Goal: Information Seeking & Learning: Learn about a topic

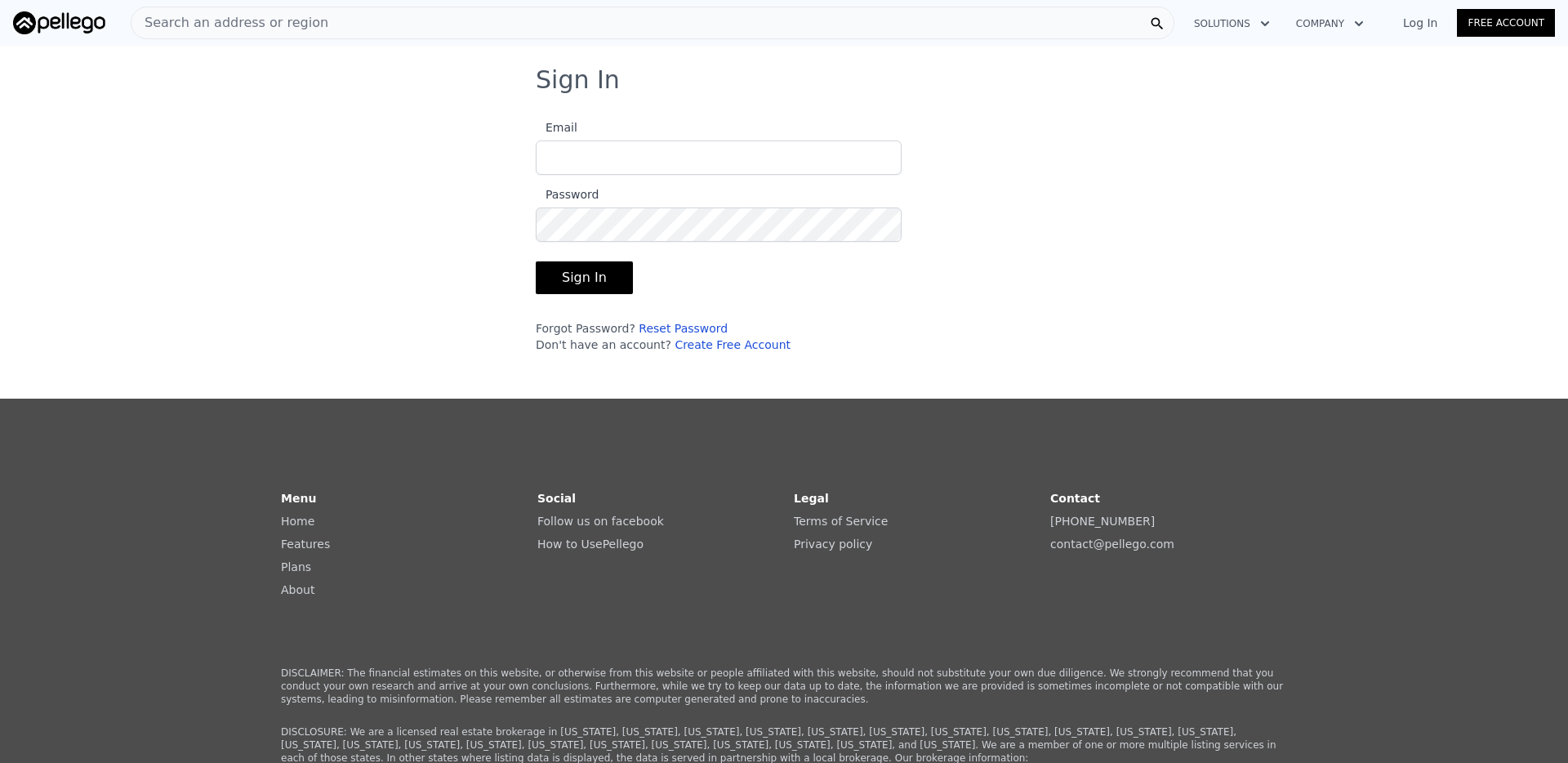
click at [609, 158] on input "Email" at bounding box center [718, 157] width 366 height 34
drag, startPoint x: 705, startPoint y: 153, endPoint x: 416, endPoint y: 153, distance: 289.0
click at [416, 153] on div "Sign In Email [EMAIL_ADDRESS][DOMAIN_NAME] Password Sign In Forgot Password? Re…" at bounding box center [784, 215] width 1568 height 301
type input "[EMAIL_ADDRESS][DOMAIN_NAME]"
click at [584, 287] on button "Sign In" at bounding box center [584, 277] width 97 height 32
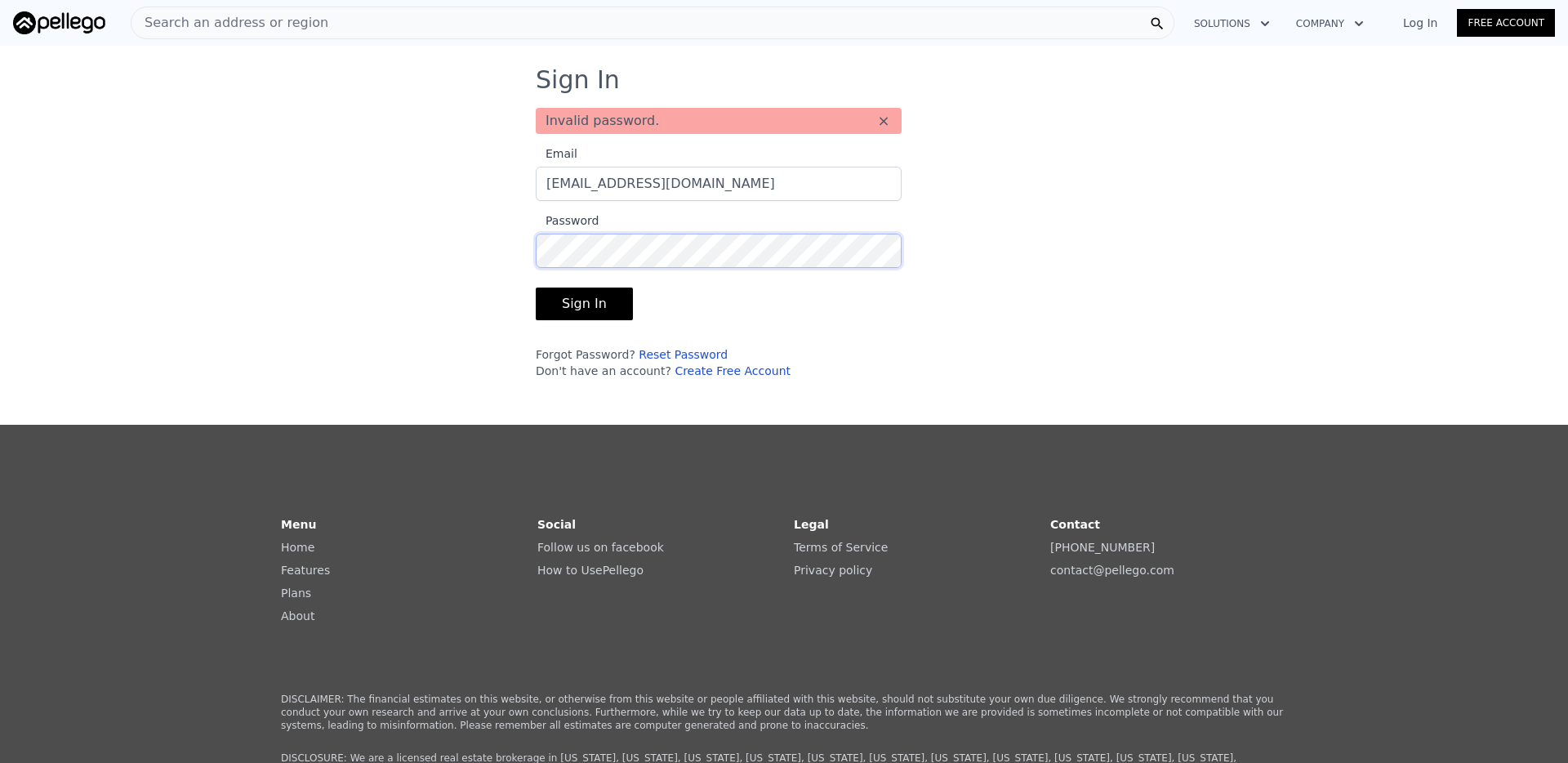
click at [447, 247] on div "Sign In Invalid password. × Email [EMAIL_ADDRESS][DOMAIN_NAME] Password Sign In…" at bounding box center [784, 228] width 1568 height 327
click at [535, 287] on button "Sign In" at bounding box center [584, 303] width 97 height 32
click at [396, 252] on div "Sign In Invalid password. × Email [EMAIL_ADDRESS][DOMAIN_NAME] Password Sign In…" at bounding box center [784, 228] width 1568 height 327
click at [311, 19] on div "Search an address or region" at bounding box center [652, 22] width 1043 height 32
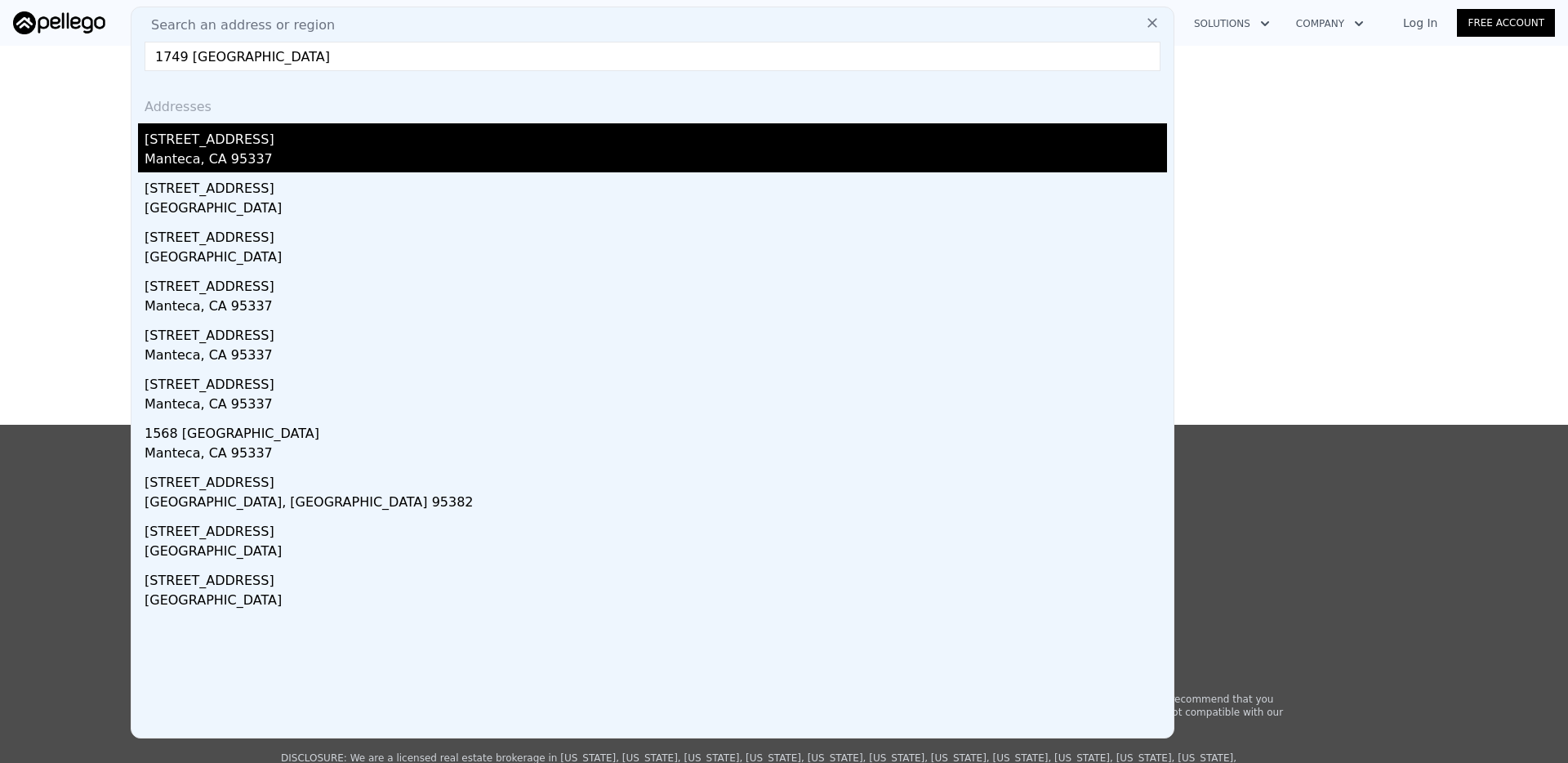
type input "1749 [GEOGRAPHIC_DATA]"
click at [226, 156] on div "Manteca, CA 95337" at bounding box center [656, 160] width 1023 height 22
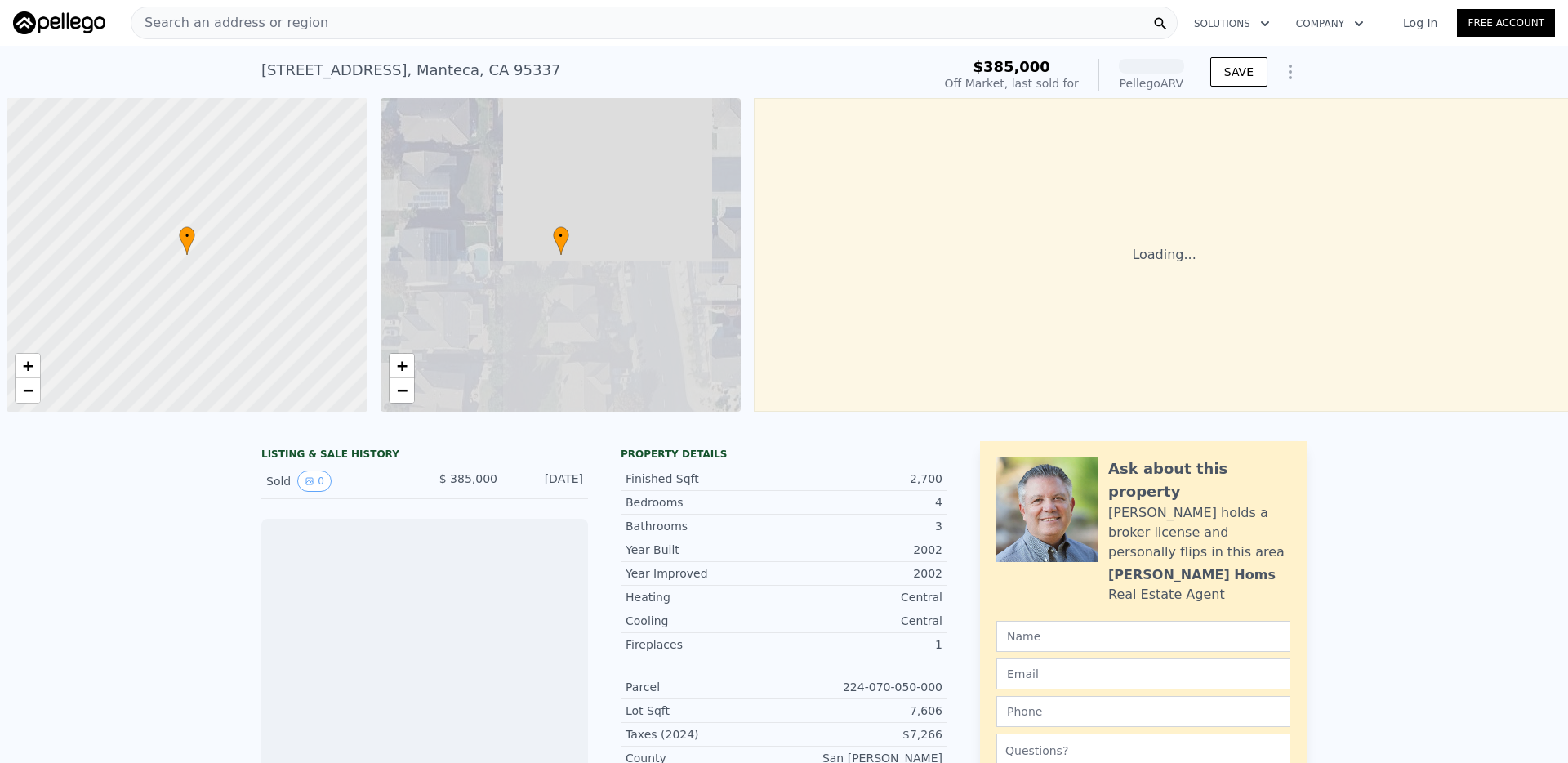
scroll to position [0, 7]
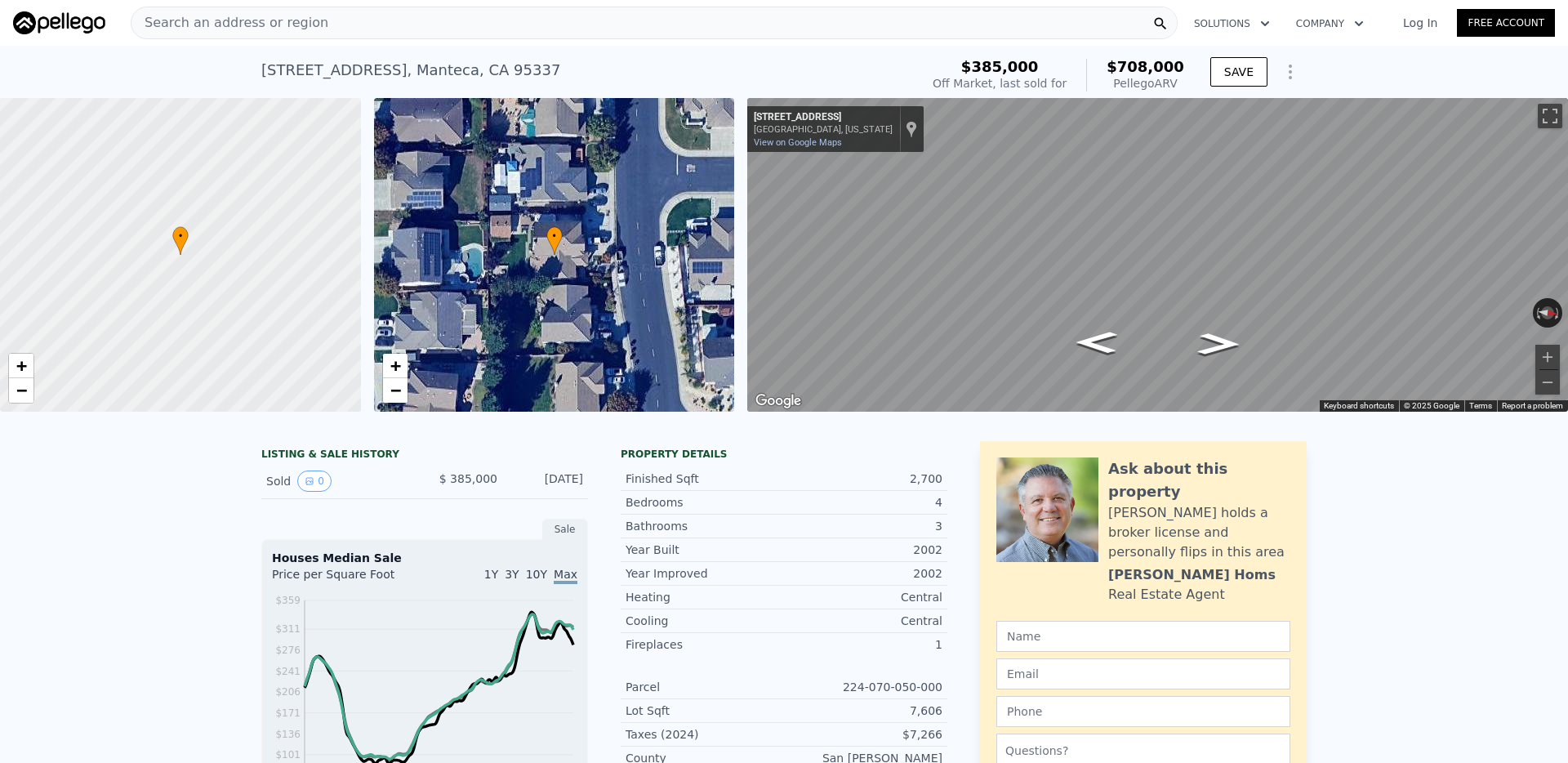
click at [1421, 24] on link "Log In" at bounding box center [1420, 23] width 73 height 17
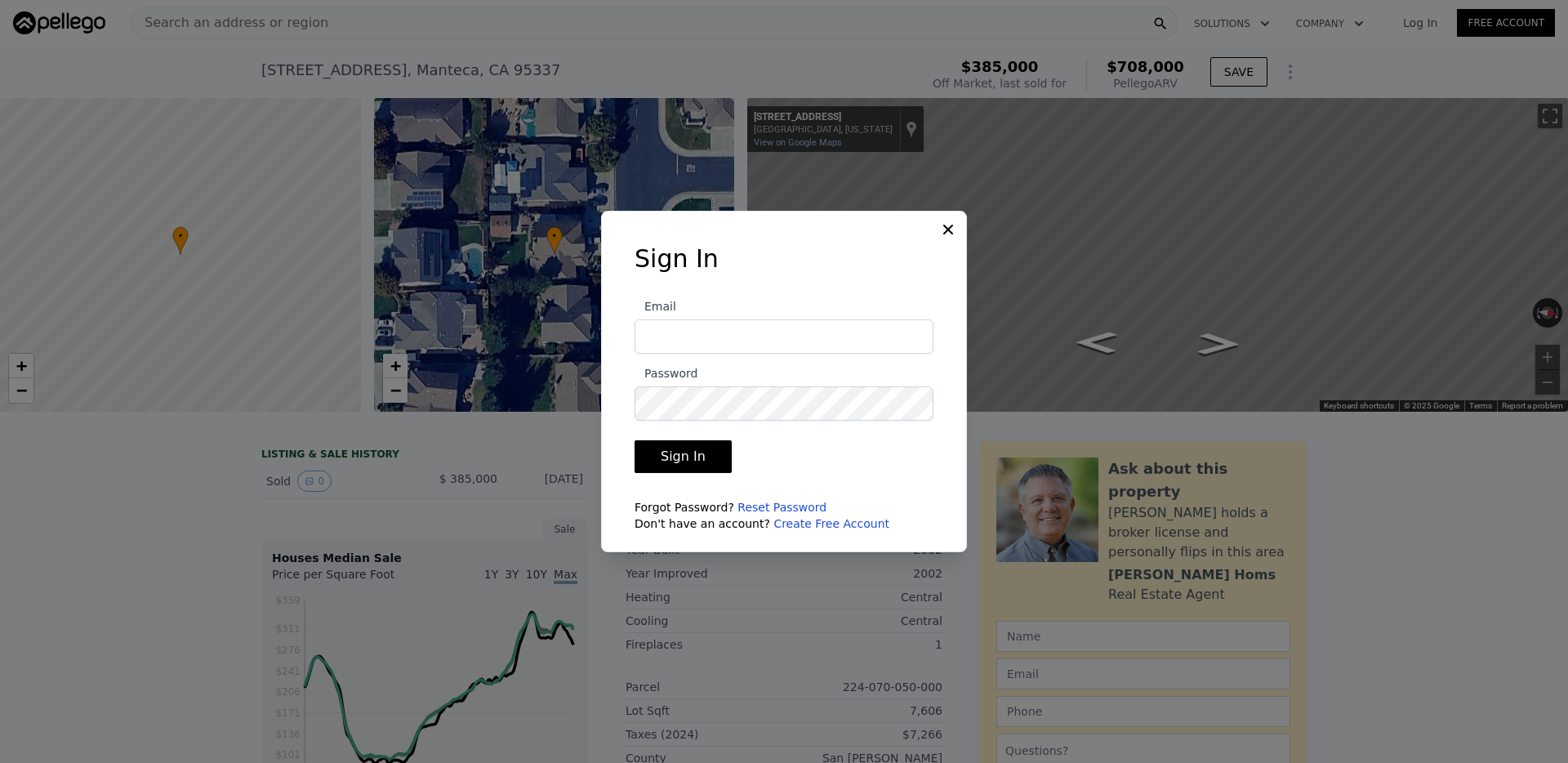
click at [812, 350] on input "Email" at bounding box center [784, 336] width 299 height 34
drag, startPoint x: 829, startPoint y: 337, endPoint x: 531, endPoint y: 336, distance: 298.0
click at [535, 336] on div "​ Sign In Email [EMAIL_ADDRESS][DOMAIN_NAME] Password Sign In Forgot Password? …" at bounding box center [784, 382] width 1568 height 763
type input "[EMAIL_ADDRESS][DOMAIN_NAME]"
click at [635, 441] on button "Sign In" at bounding box center [683, 456] width 97 height 32
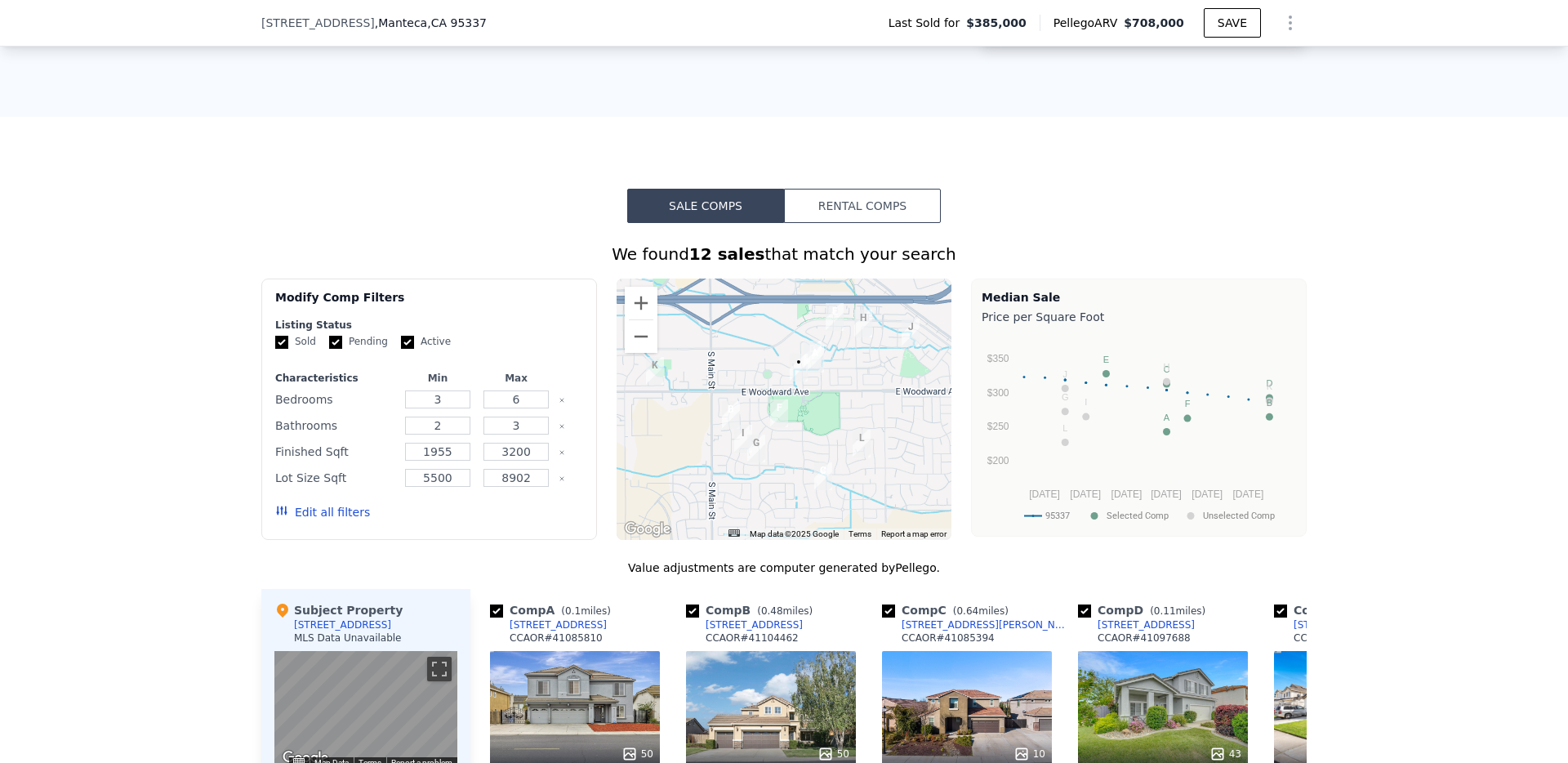
scroll to position [1089, 0]
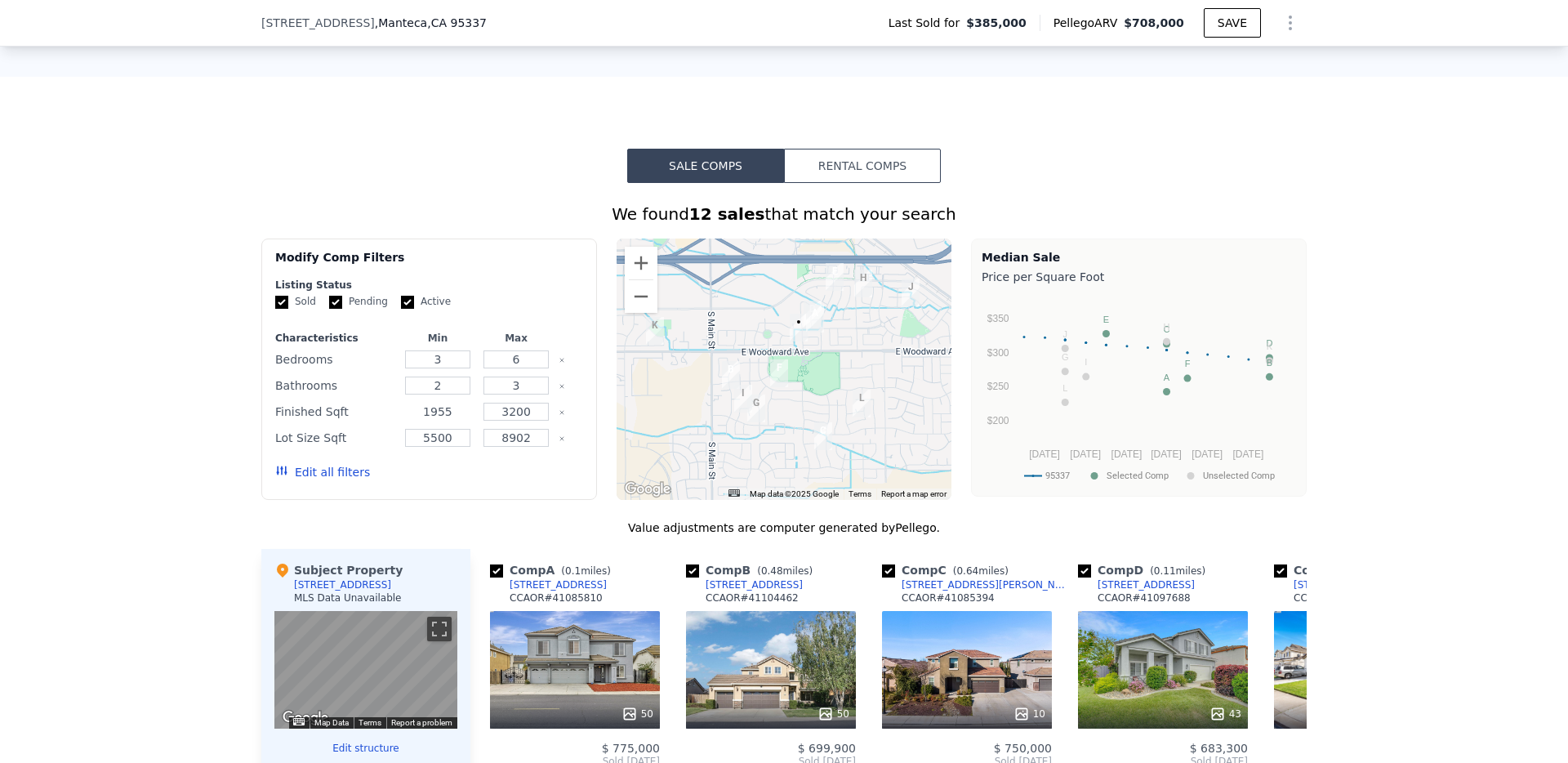
drag, startPoint x: 455, startPoint y: 411, endPoint x: 391, endPoint y: 411, distance: 64.0
click at [405, 411] on input "1955" at bounding box center [436, 412] width 64 height 18
type input "250"
click at [455, 441] on input "5500" at bounding box center [436, 438] width 64 height 18
drag, startPoint x: 436, startPoint y: 440, endPoint x: 362, endPoint y: 440, distance: 74.0
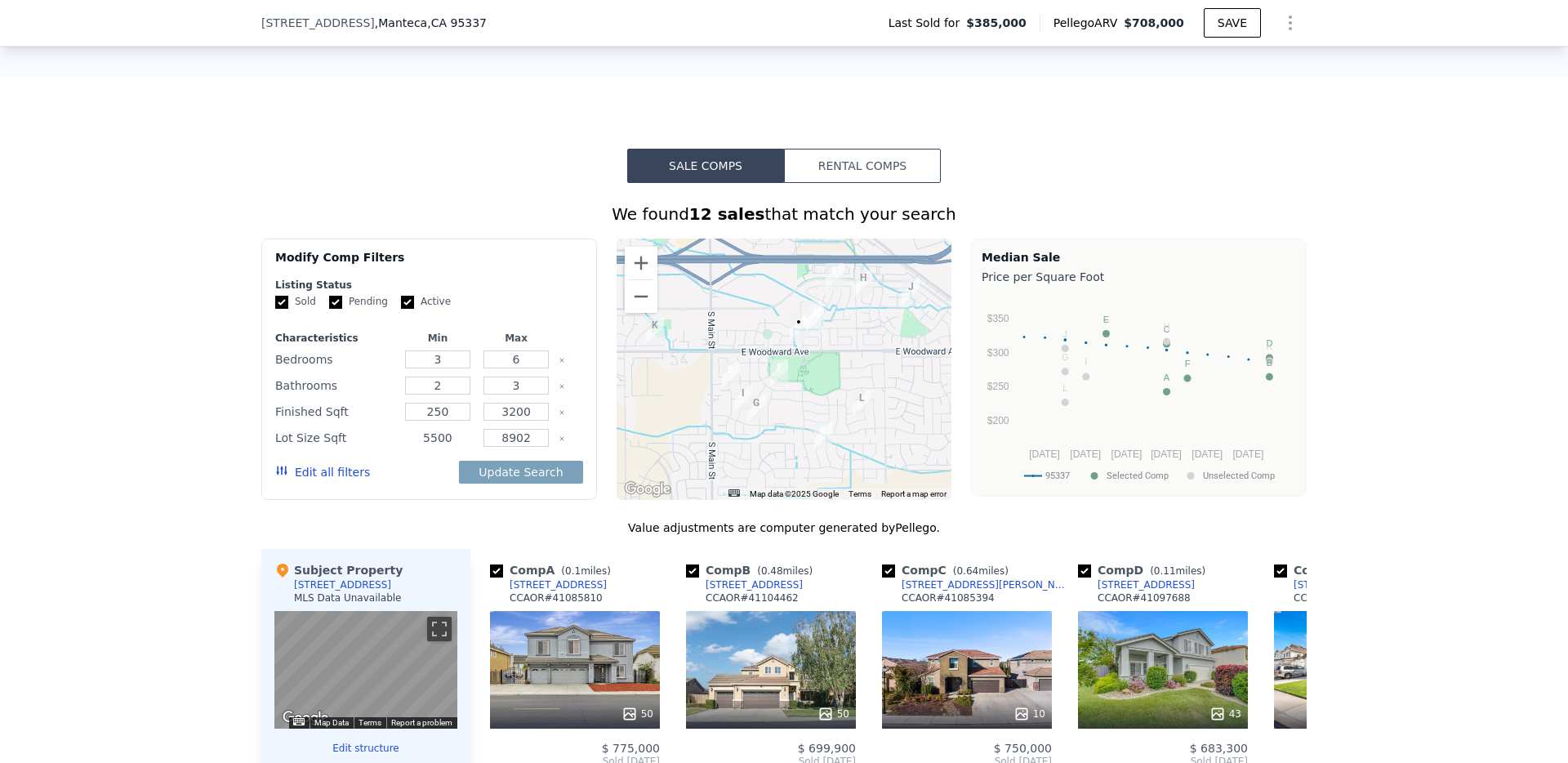
click at [370, 440] on div "Lot Size Sqft 5500 8902" at bounding box center [430, 437] width 308 height 22
type input "6000"
click at [509, 479] on button "Update Search" at bounding box center [520, 471] width 123 height 22
checkbox input "false"
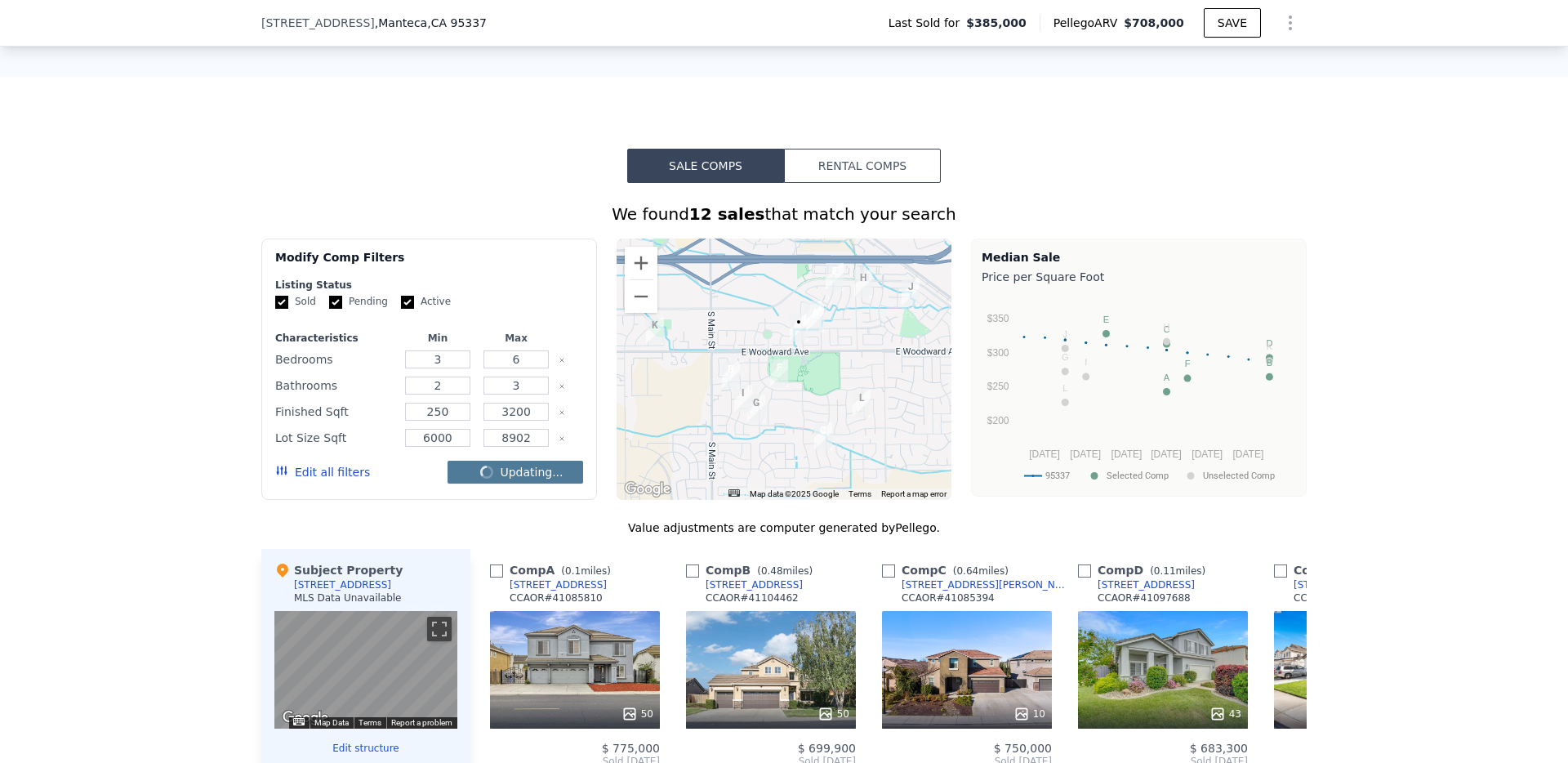
checkbox input "false"
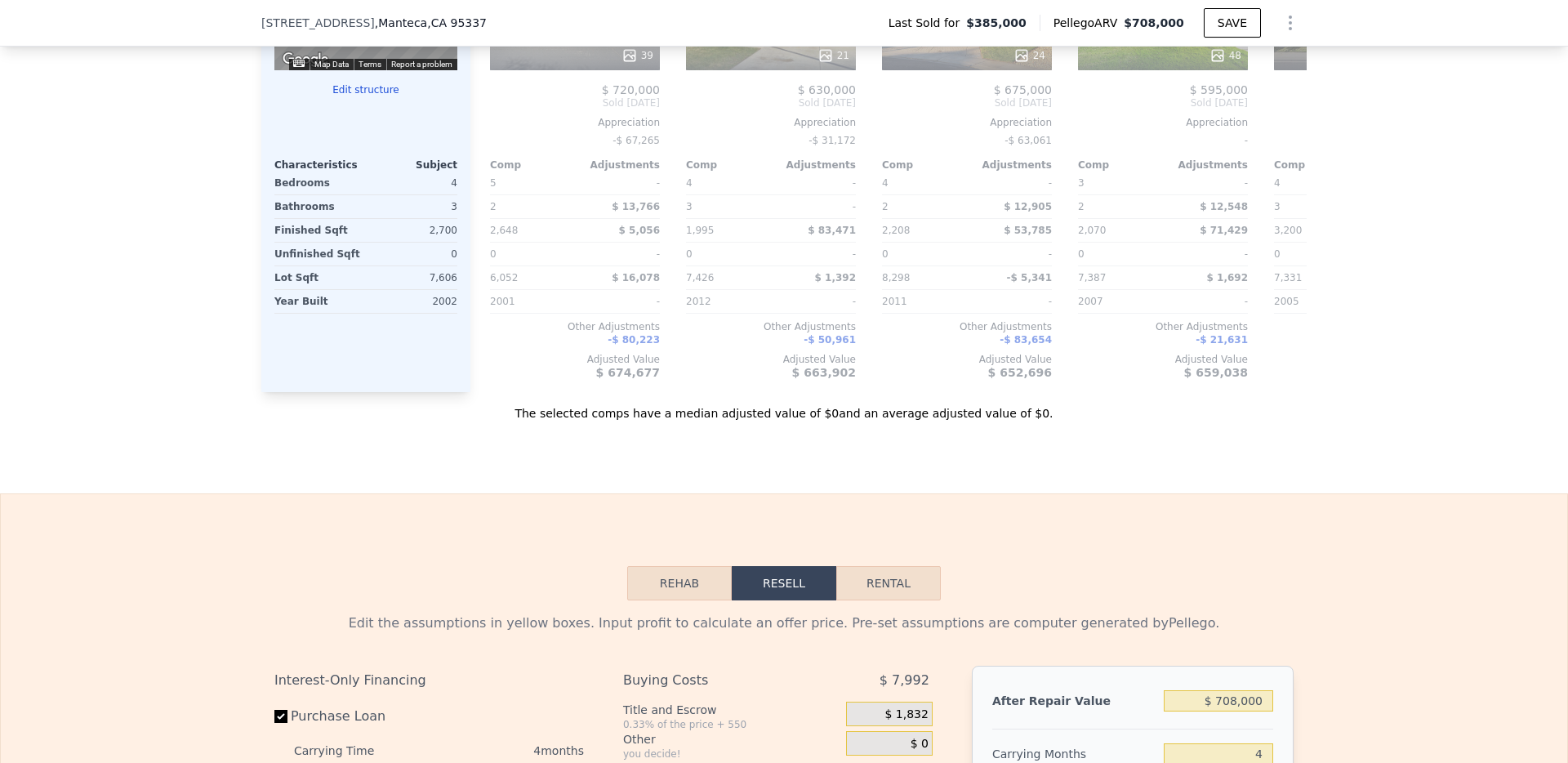
scroll to position [1513, 0]
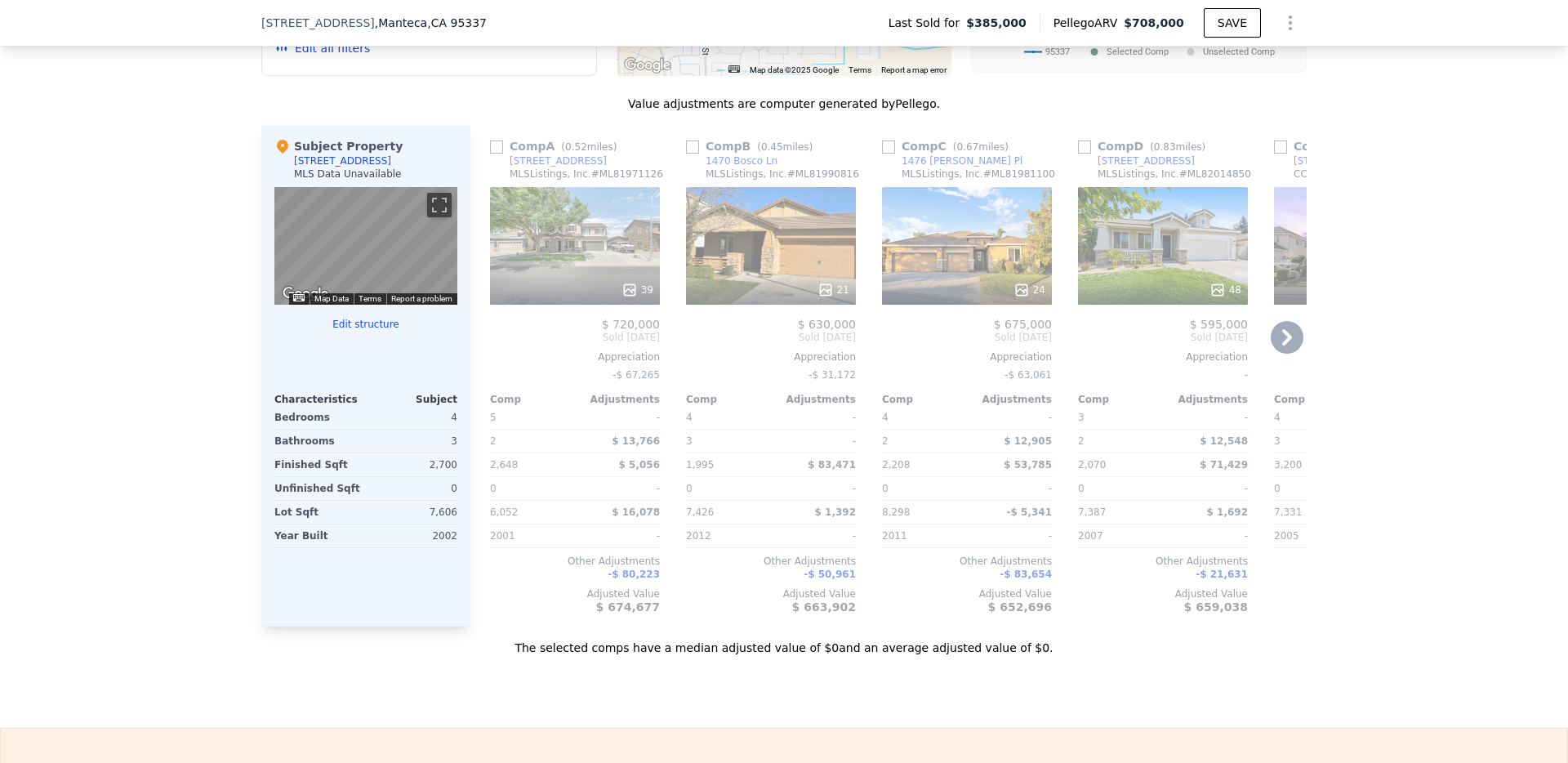
click at [698, 148] on input "checkbox" at bounding box center [693, 147] width 13 height 13
checkbox input "true"
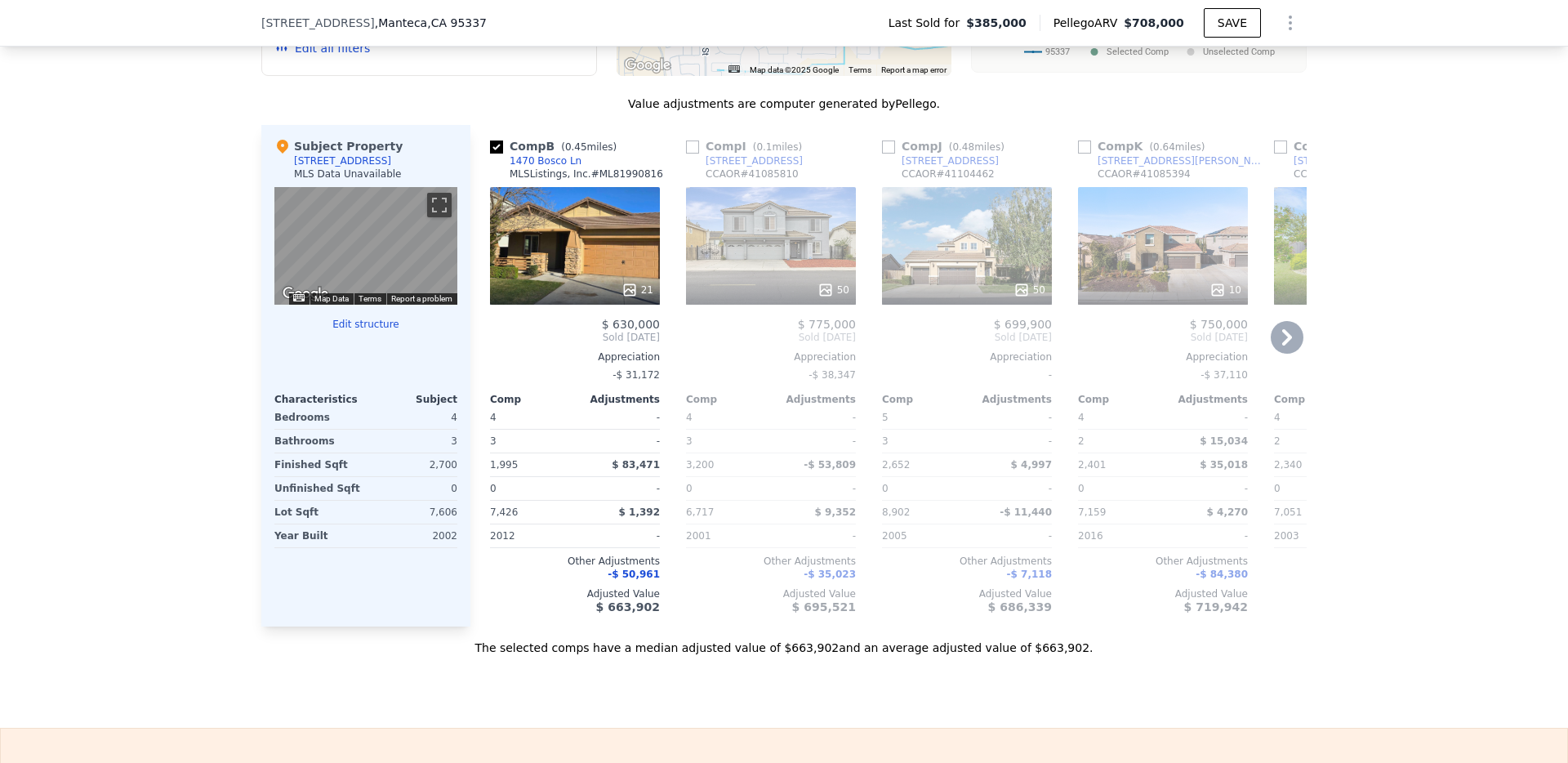
click at [694, 150] on input "checkbox" at bounding box center [693, 147] width 13 height 13
checkbox input "true"
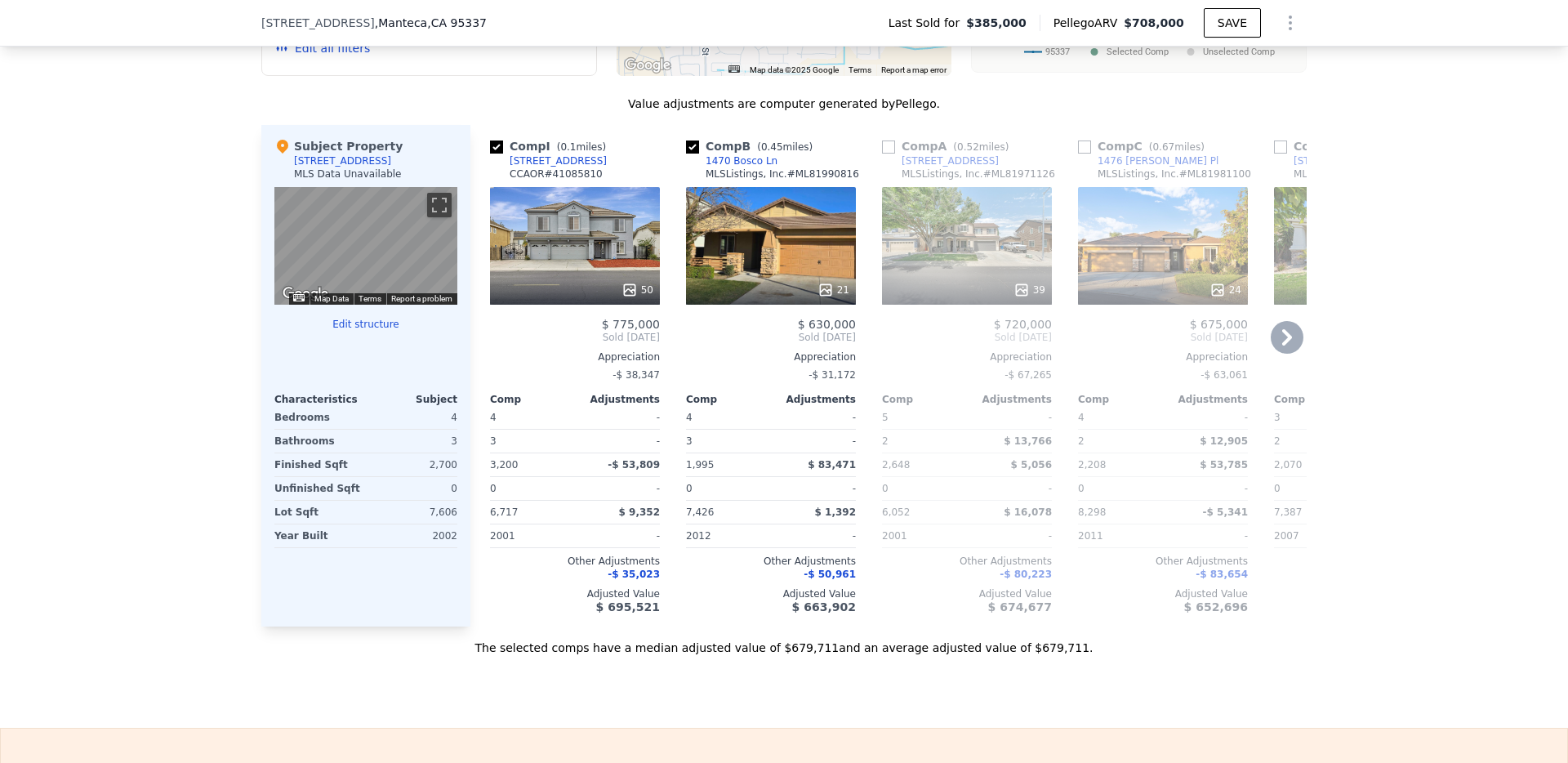
click at [896, 147] on div "Comp A ( 0.52 miles)" at bounding box center [948, 147] width 133 height 17
click at [1092, 147] on div "Comp C ( 0.67 miles)" at bounding box center [1145, 147] width 133 height 17
click at [1085, 147] on input "checkbox" at bounding box center [1085, 147] width 13 height 13
checkbox input "true"
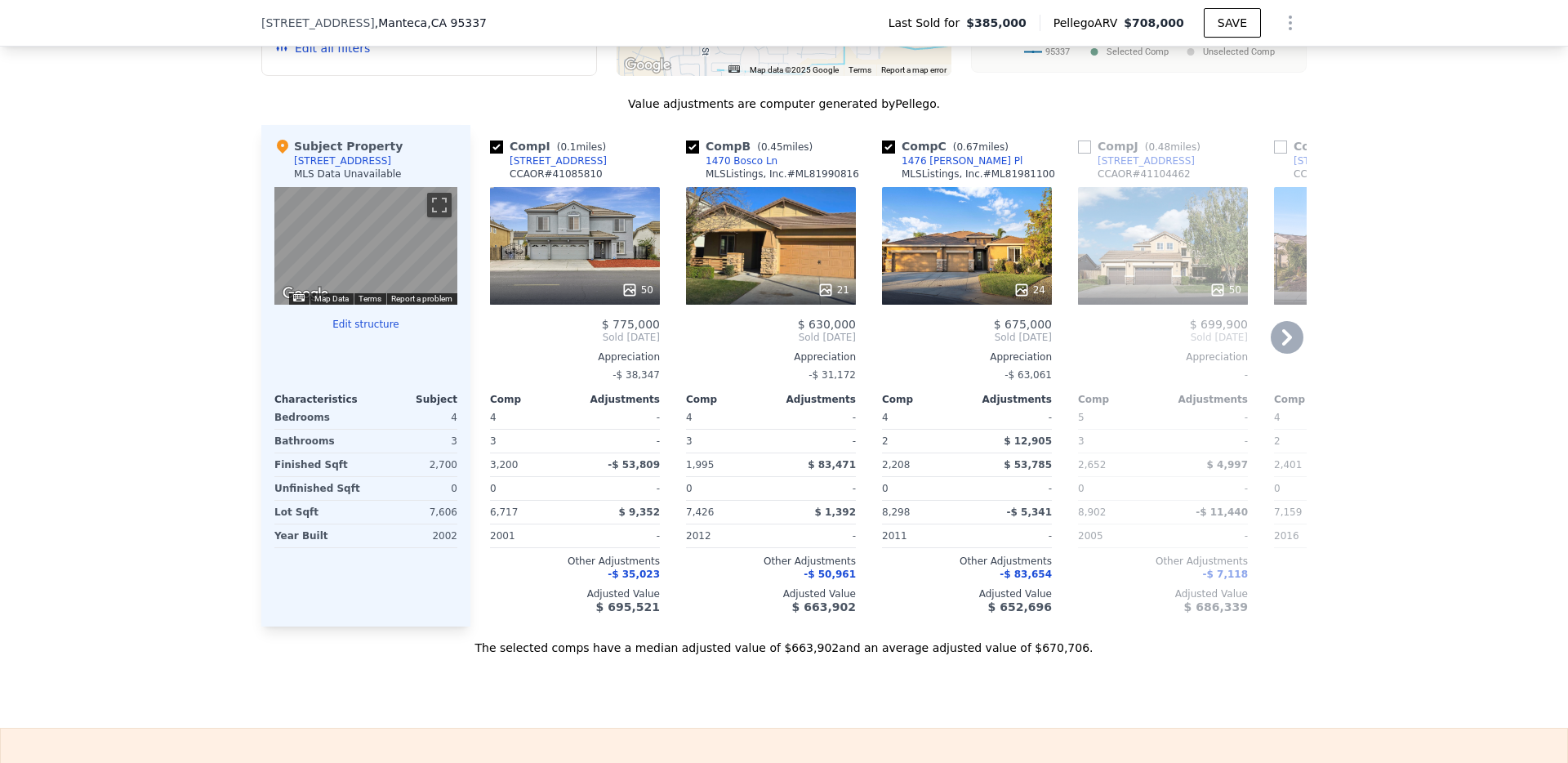
click at [1085, 147] on input "checkbox" at bounding box center [1085, 147] width 13 height 13
checkbox input "true"
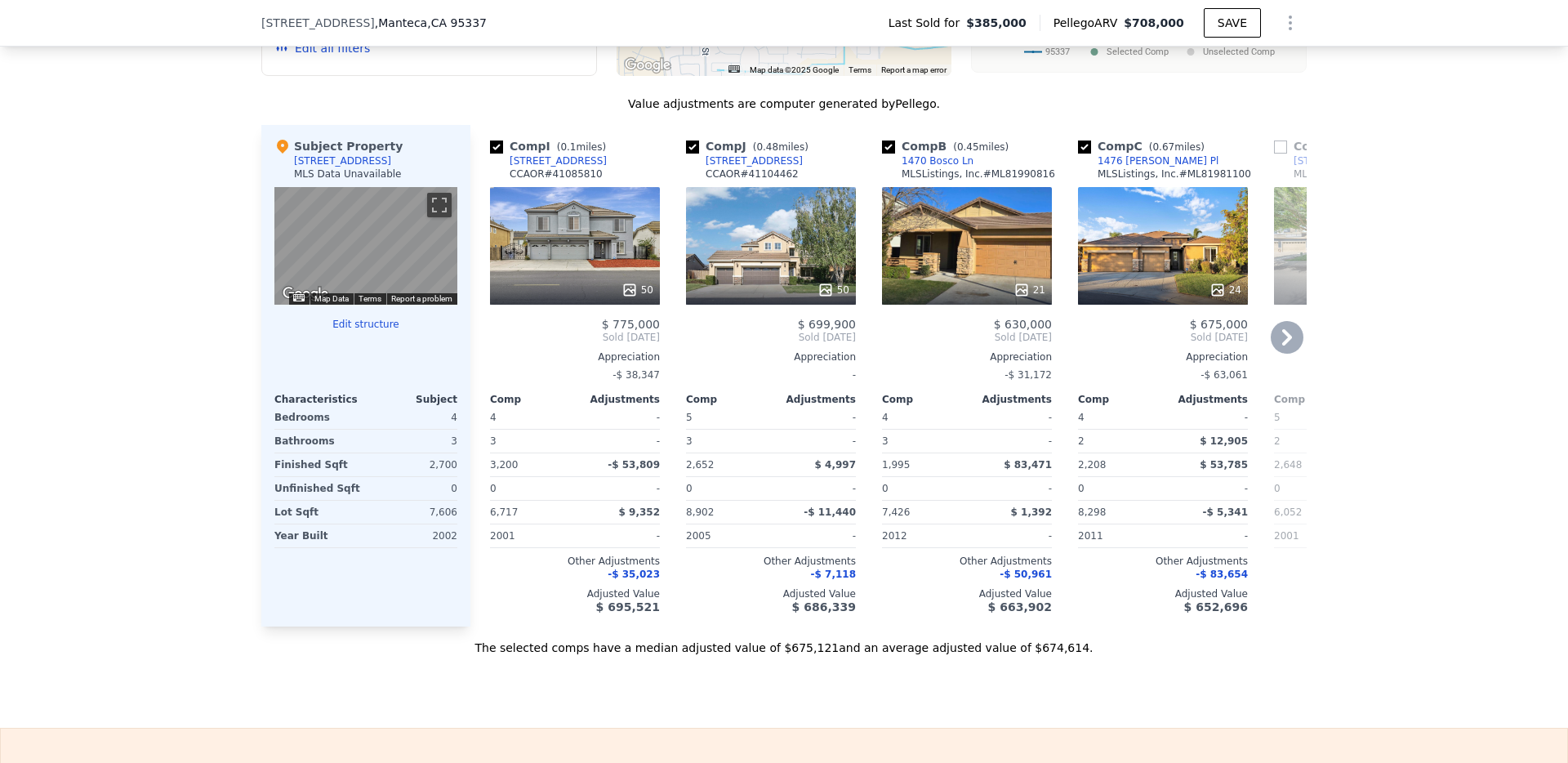
click at [496, 148] on input "checkbox" at bounding box center [496, 147] width 13 height 13
checkbox input "false"
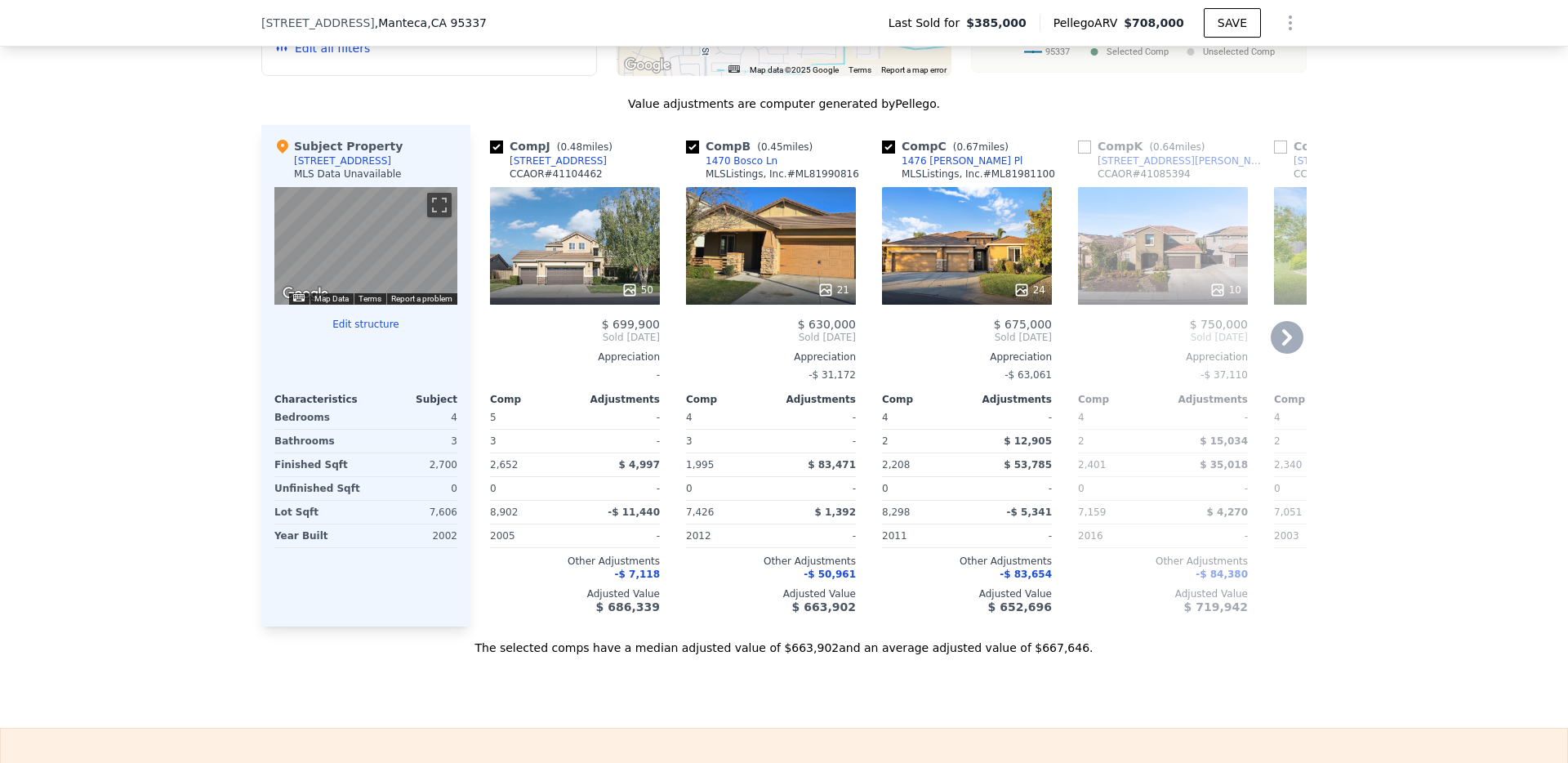
click at [691, 148] on input "checkbox" at bounding box center [693, 147] width 13 height 13
checkbox input "false"
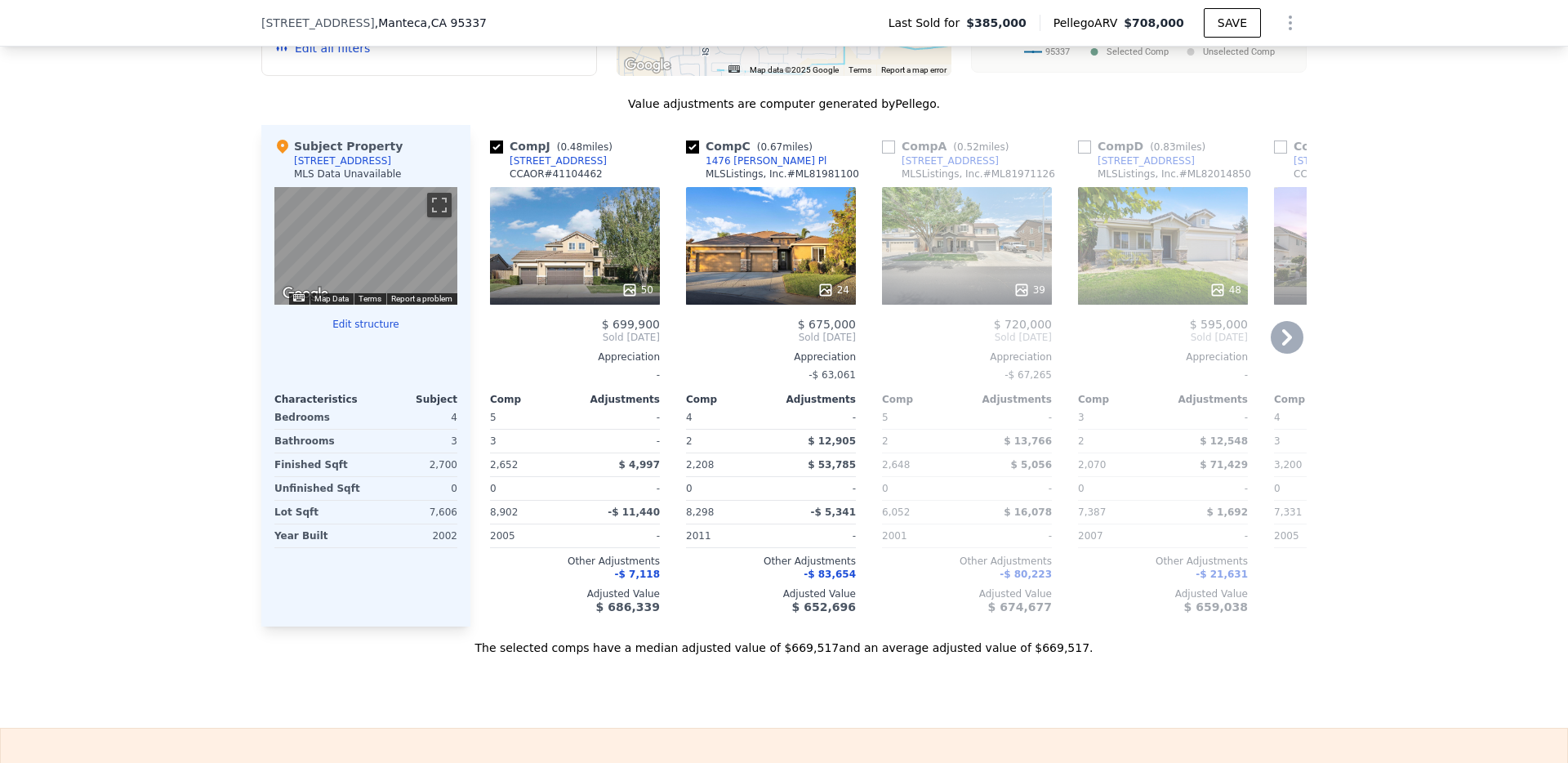
click at [693, 149] on input "checkbox" at bounding box center [693, 147] width 13 height 13
checkbox input "false"
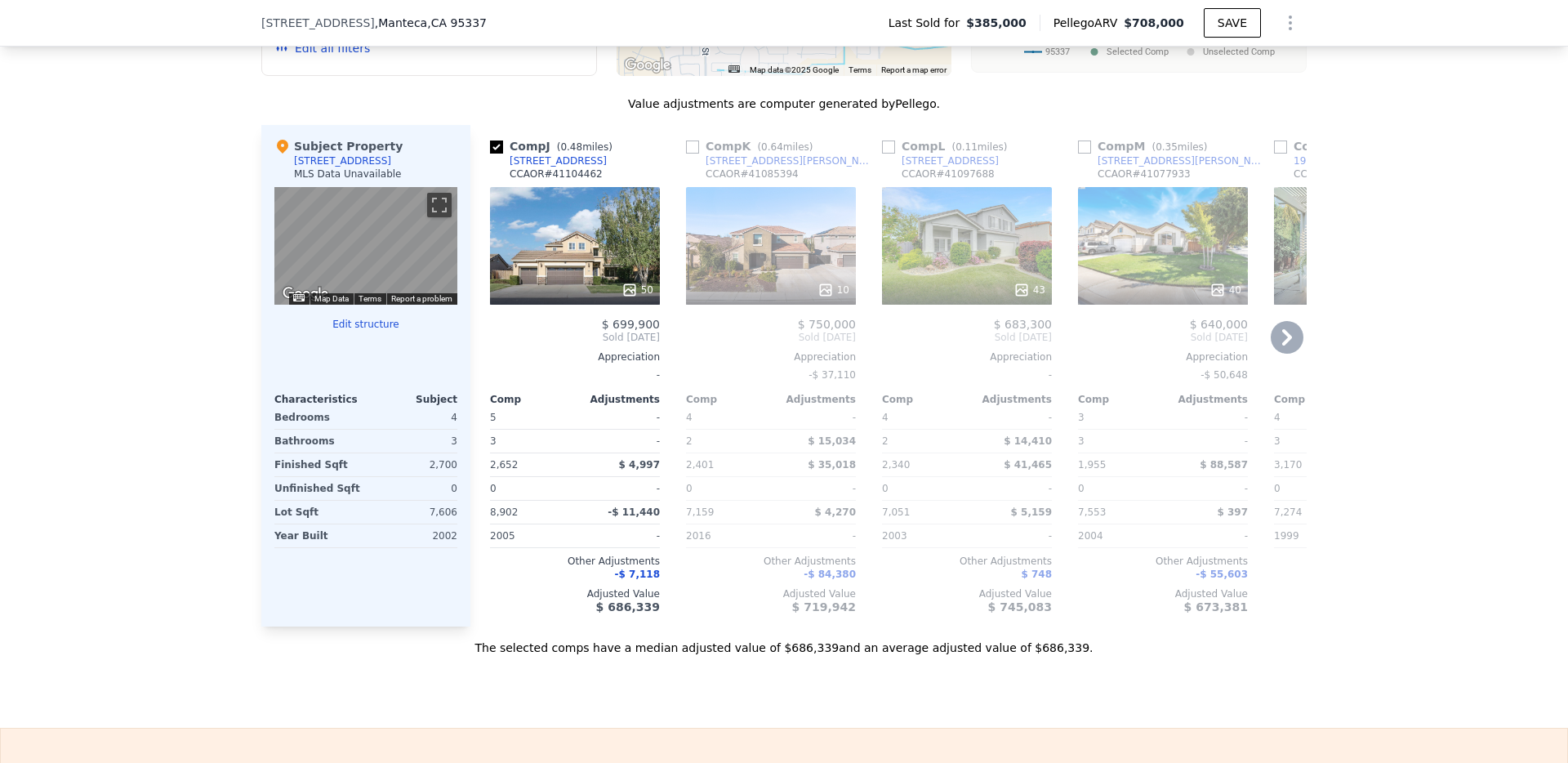
click at [694, 149] on input "checkbox" at bounding box center [693, 147] width 13 height 13
checkbox input "true"
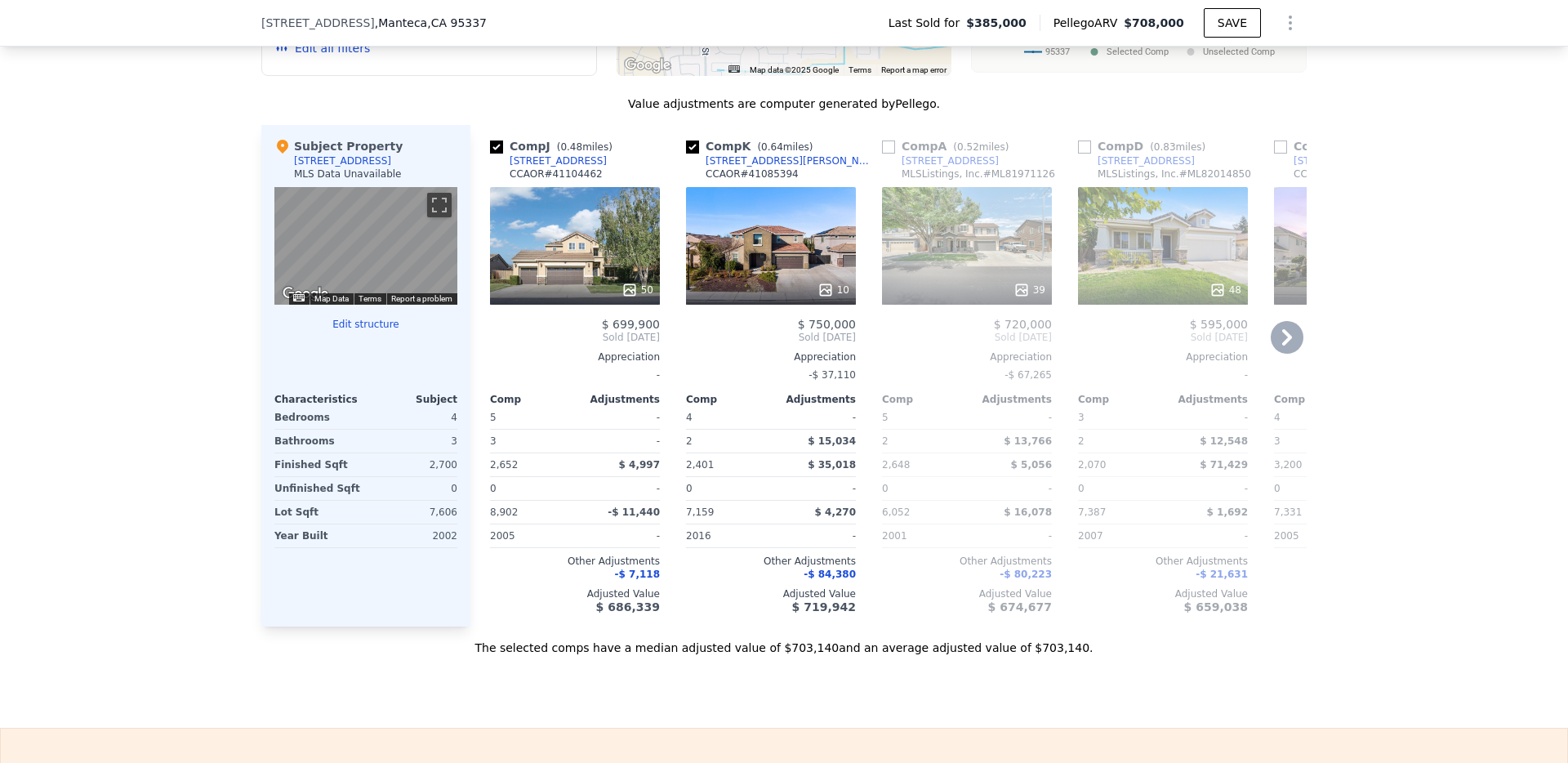
click at [889, 147] on input "checkbox" at bounding box center [889, 147] width 13 height 13
checkbox input "true"
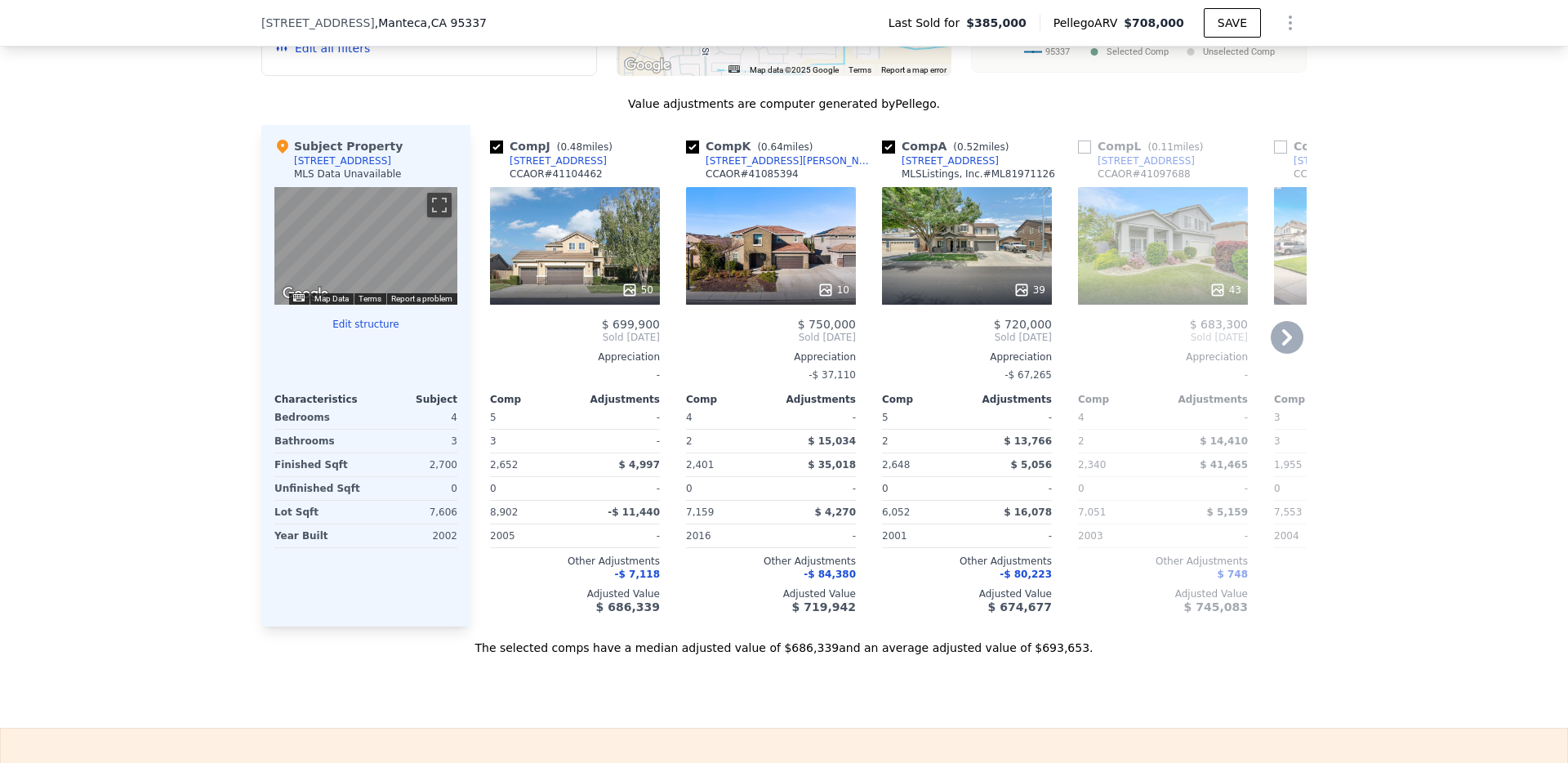
click at [693, 149] on input "checkbox" at bounding box center [693, 147] width 13 height 13
checkbox input "false"
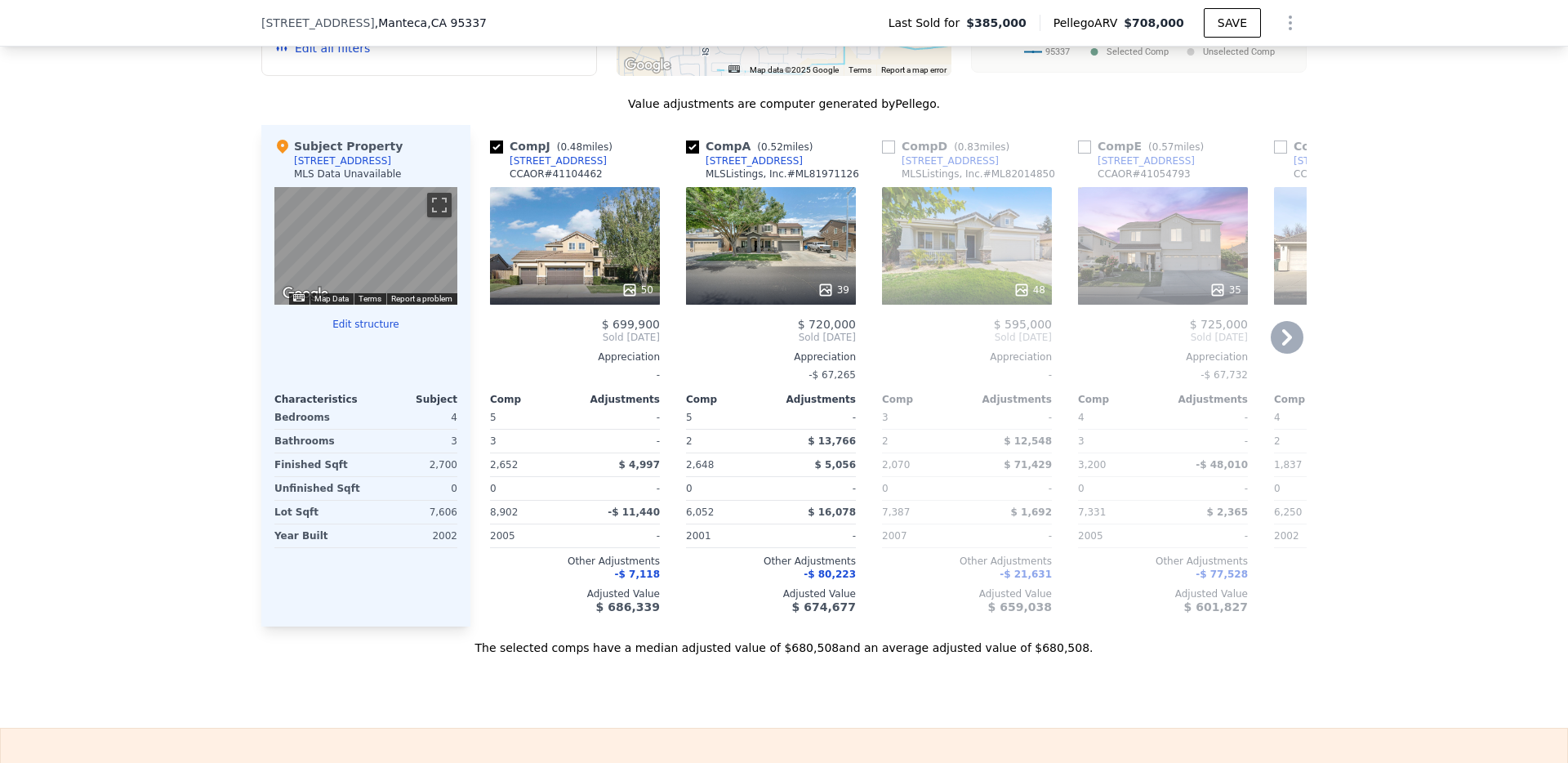
click at [1289, 336] on icon at bounding box center [1287, 337] width 10 height 17
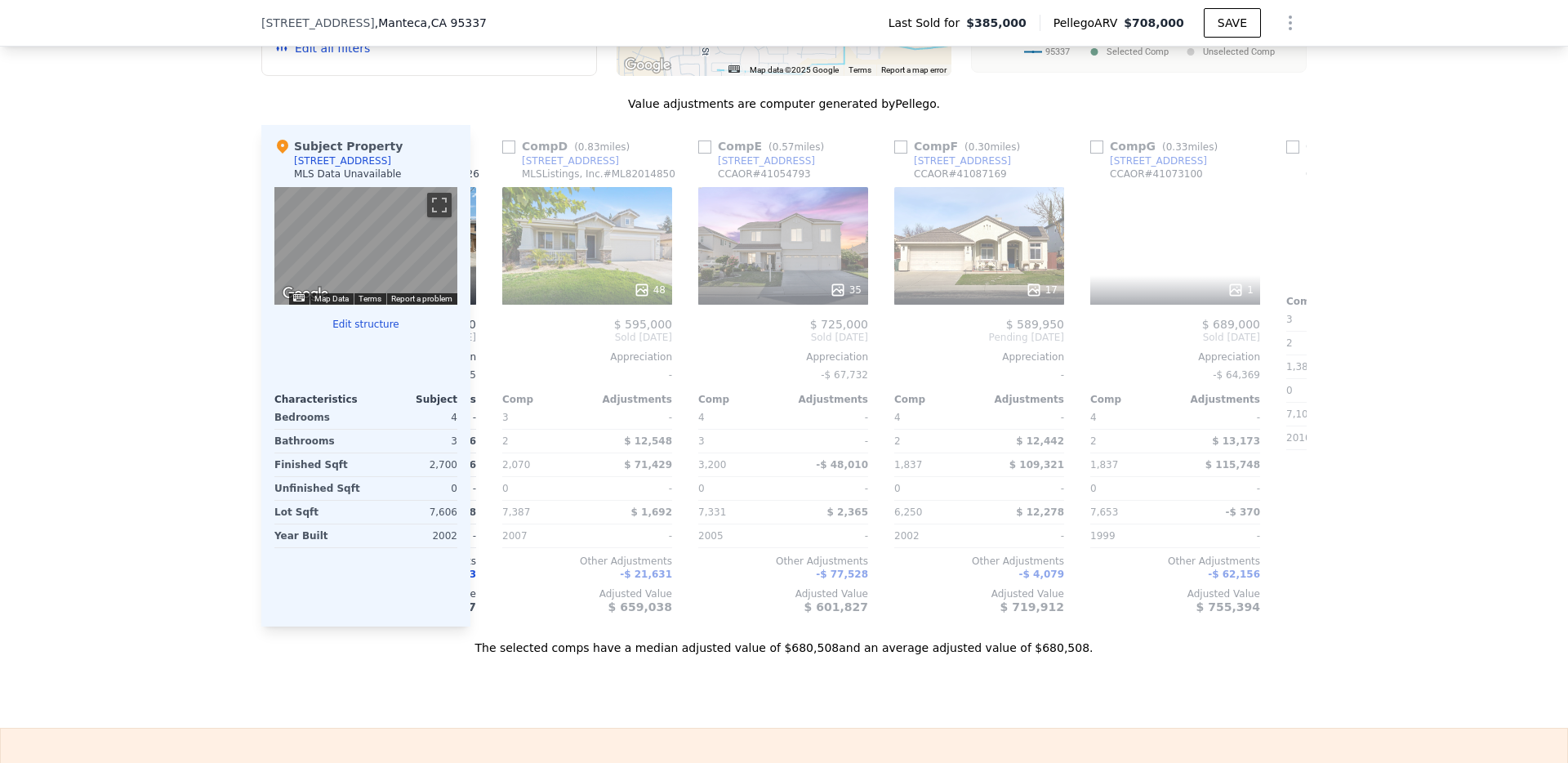
scroll to position [0, 392]
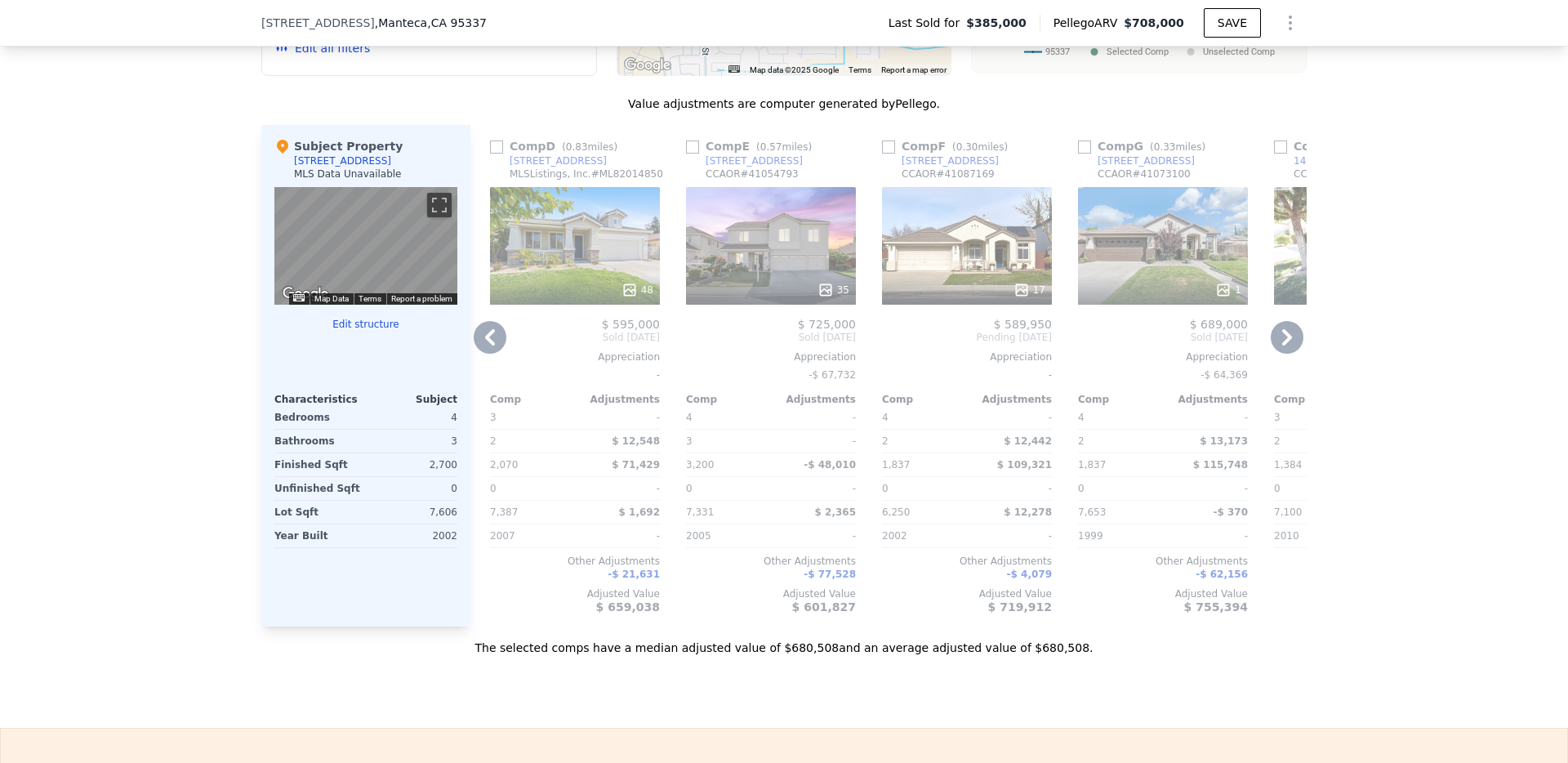
click at [1289, 336] on icon at bounding box center [1287, 337] width 10 height 17
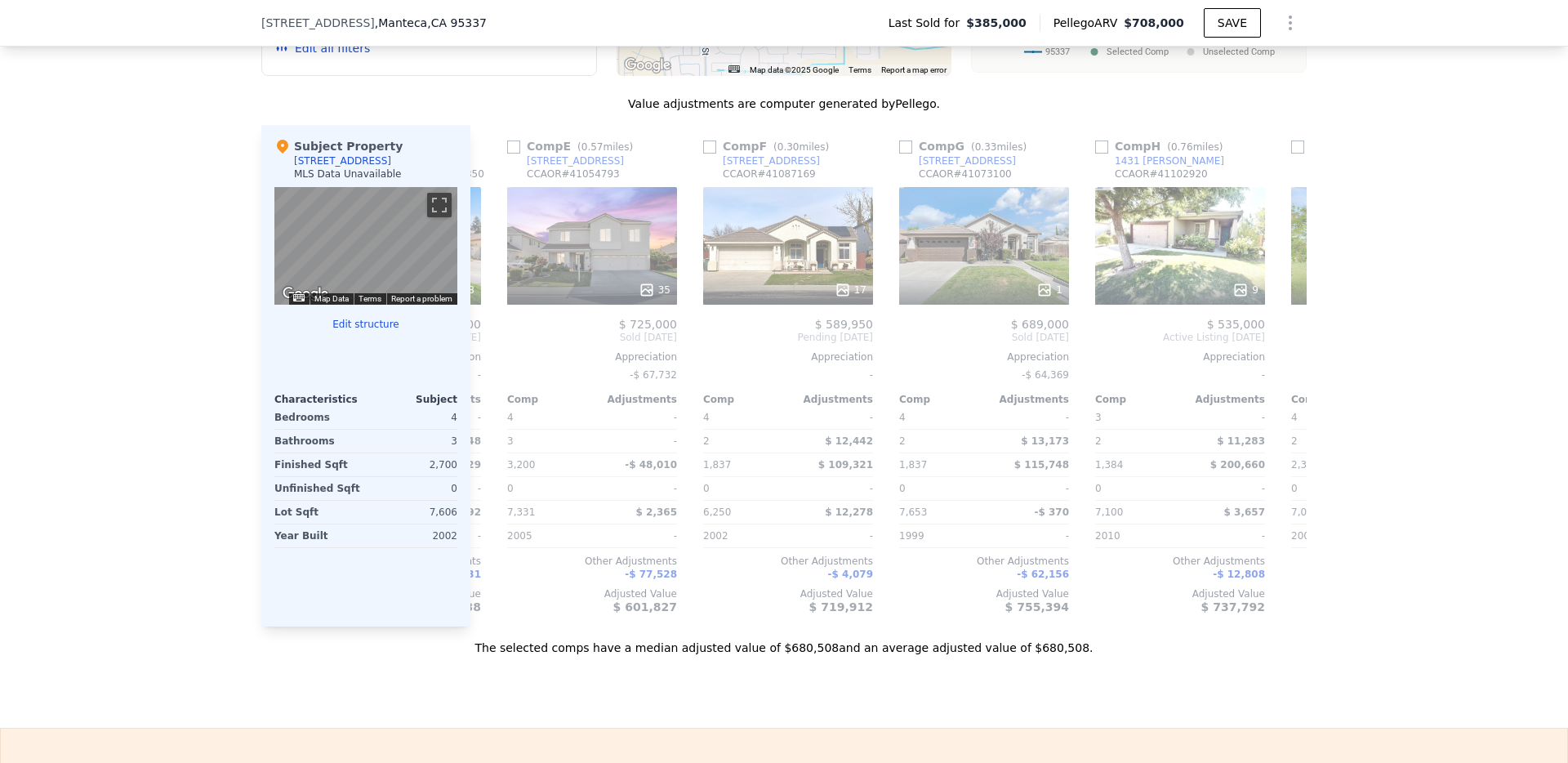
scroll to position [0, 784]
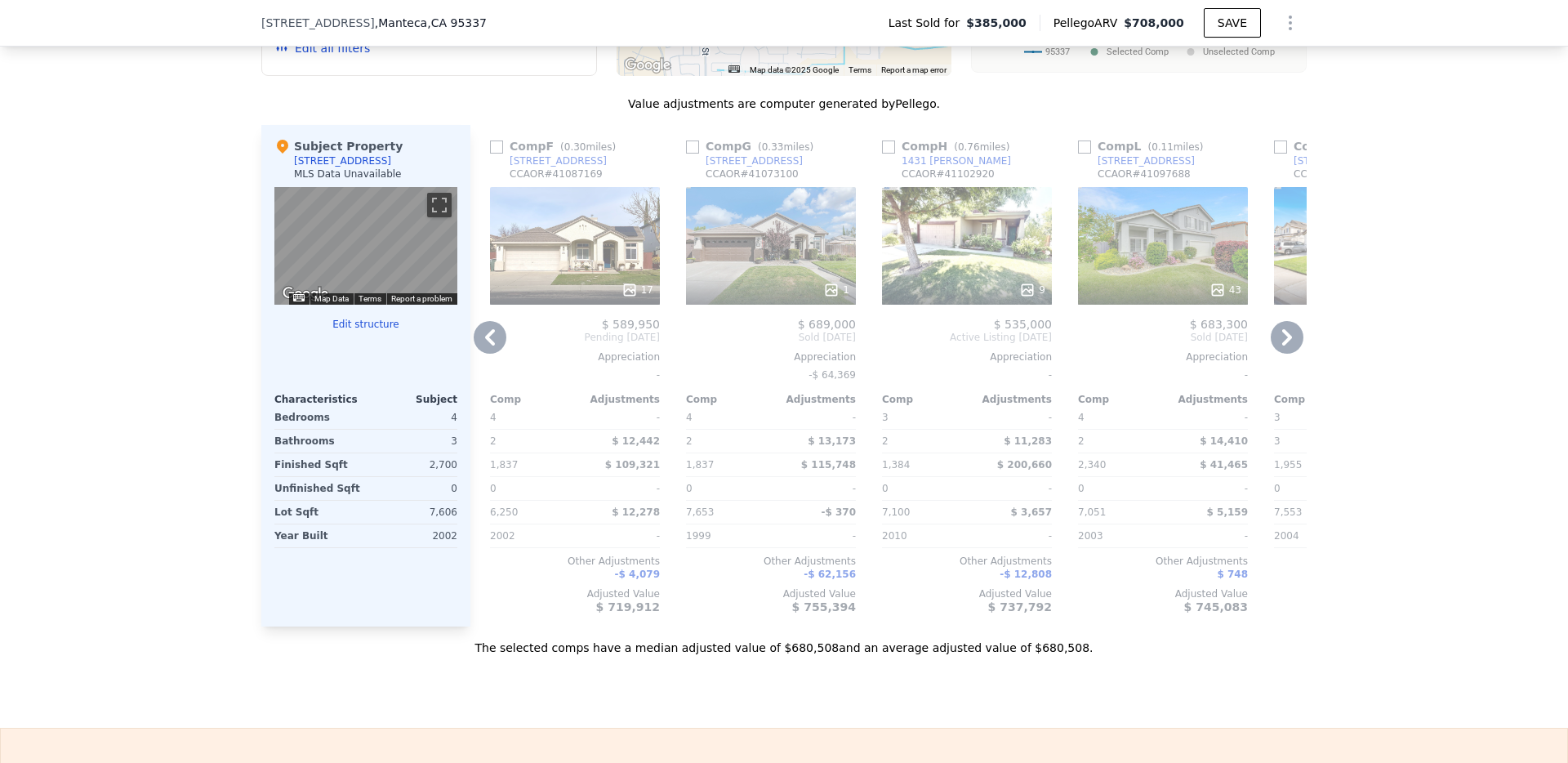
click at [1289, 336] on icon at bounding box center [1287, 337] width 10 height 17
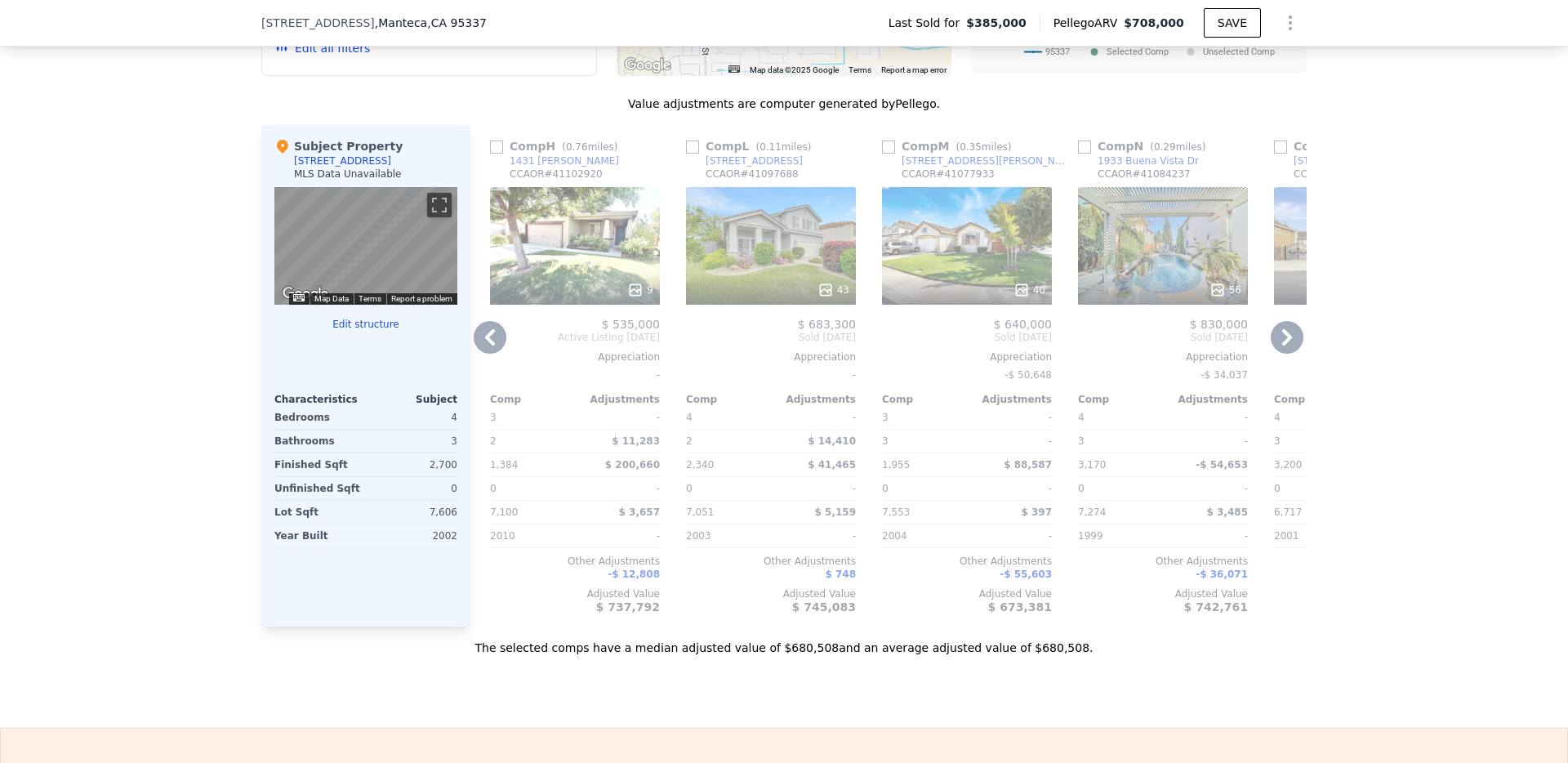
click at [1289, 336] on icon at bounding box center [1287, 337] width 10 height 17
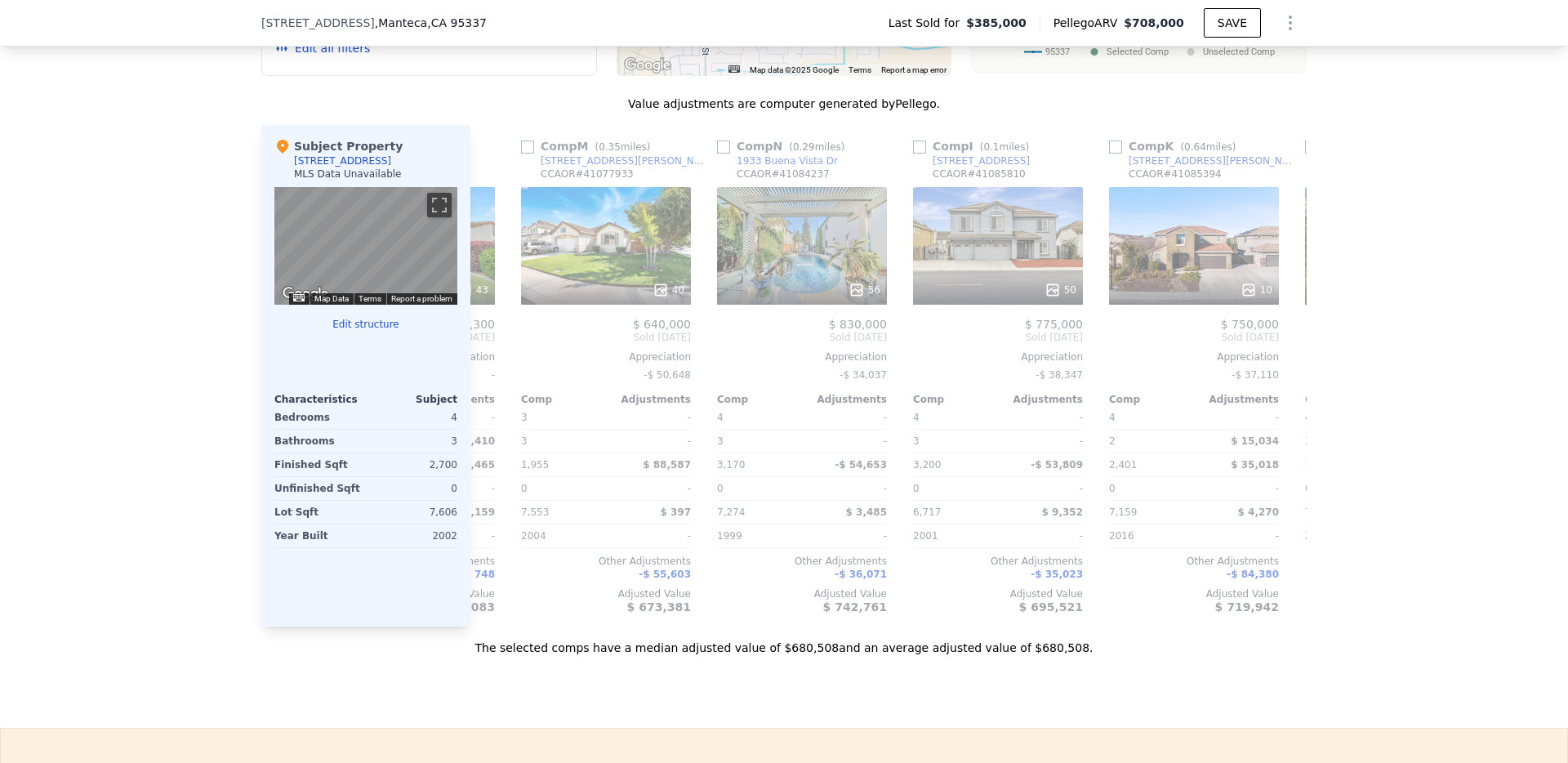
scroll to position [0, 1568]
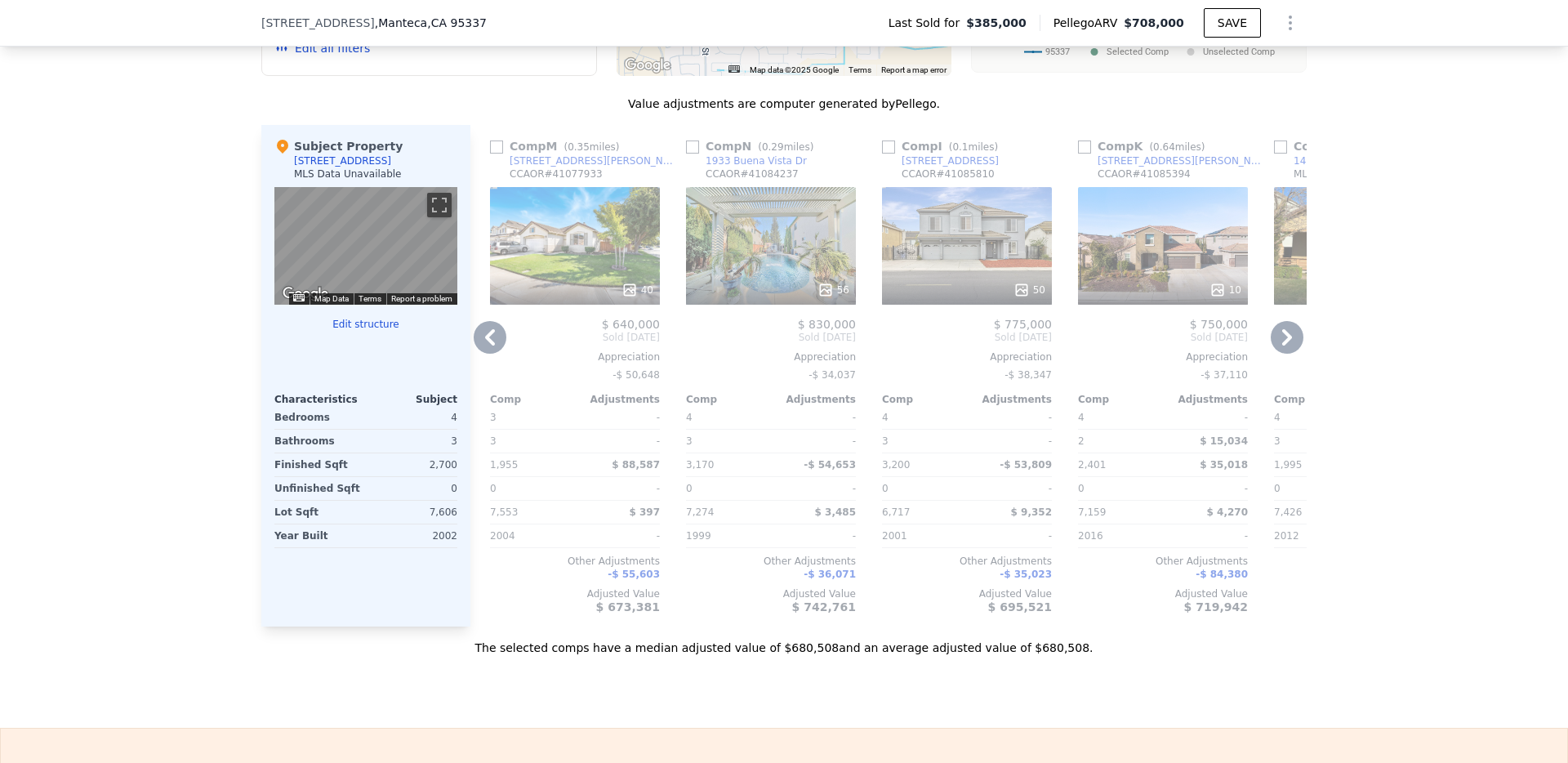
click at [693, 145] on input "checkbox" at bounding box center [693, 147] width 13 height 13
checkbox input "true"
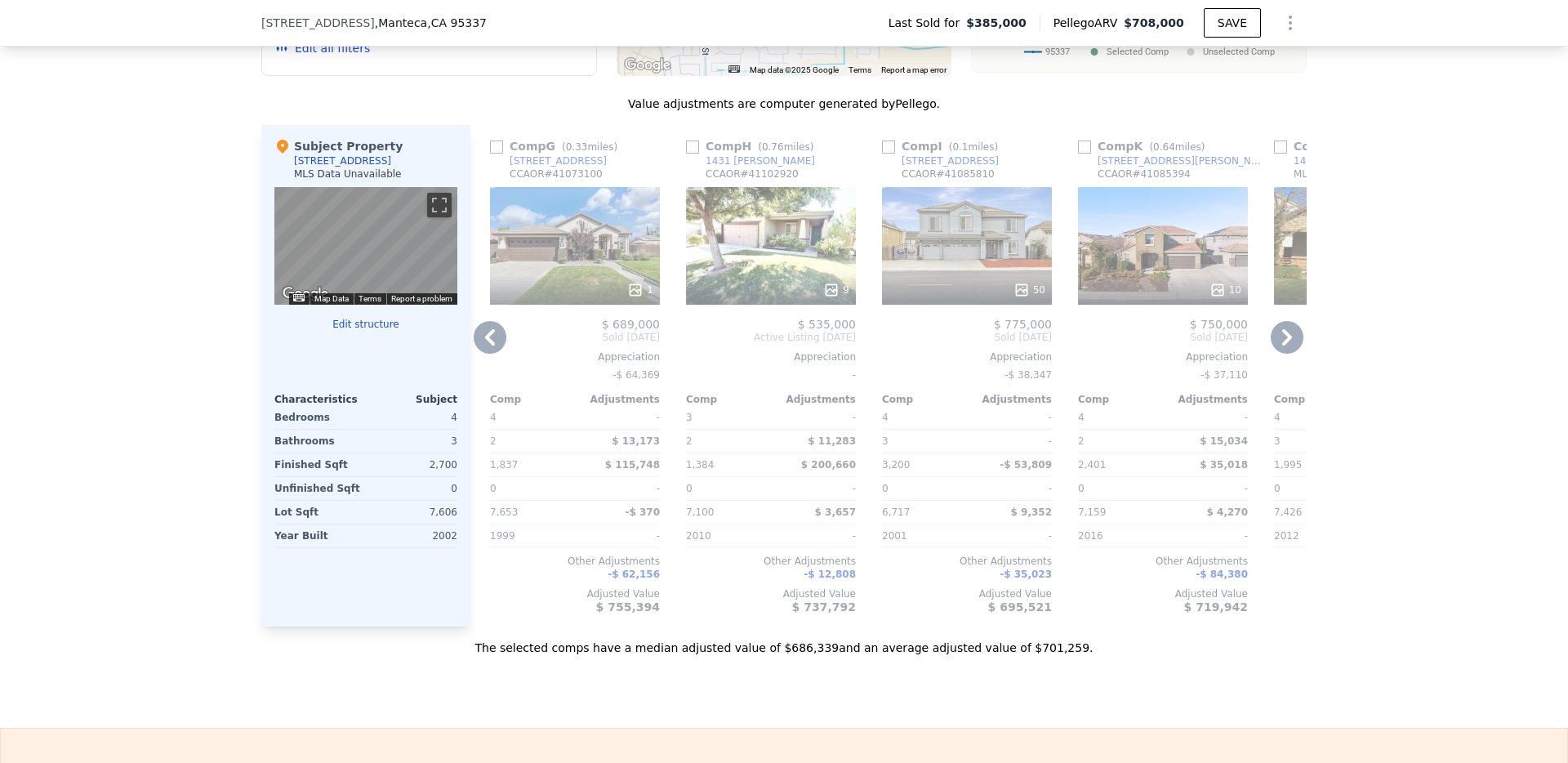
click at [889, 147] on input "checkbox" at bounding box center [889, 147] width 13 height 13
checkbox input "true"
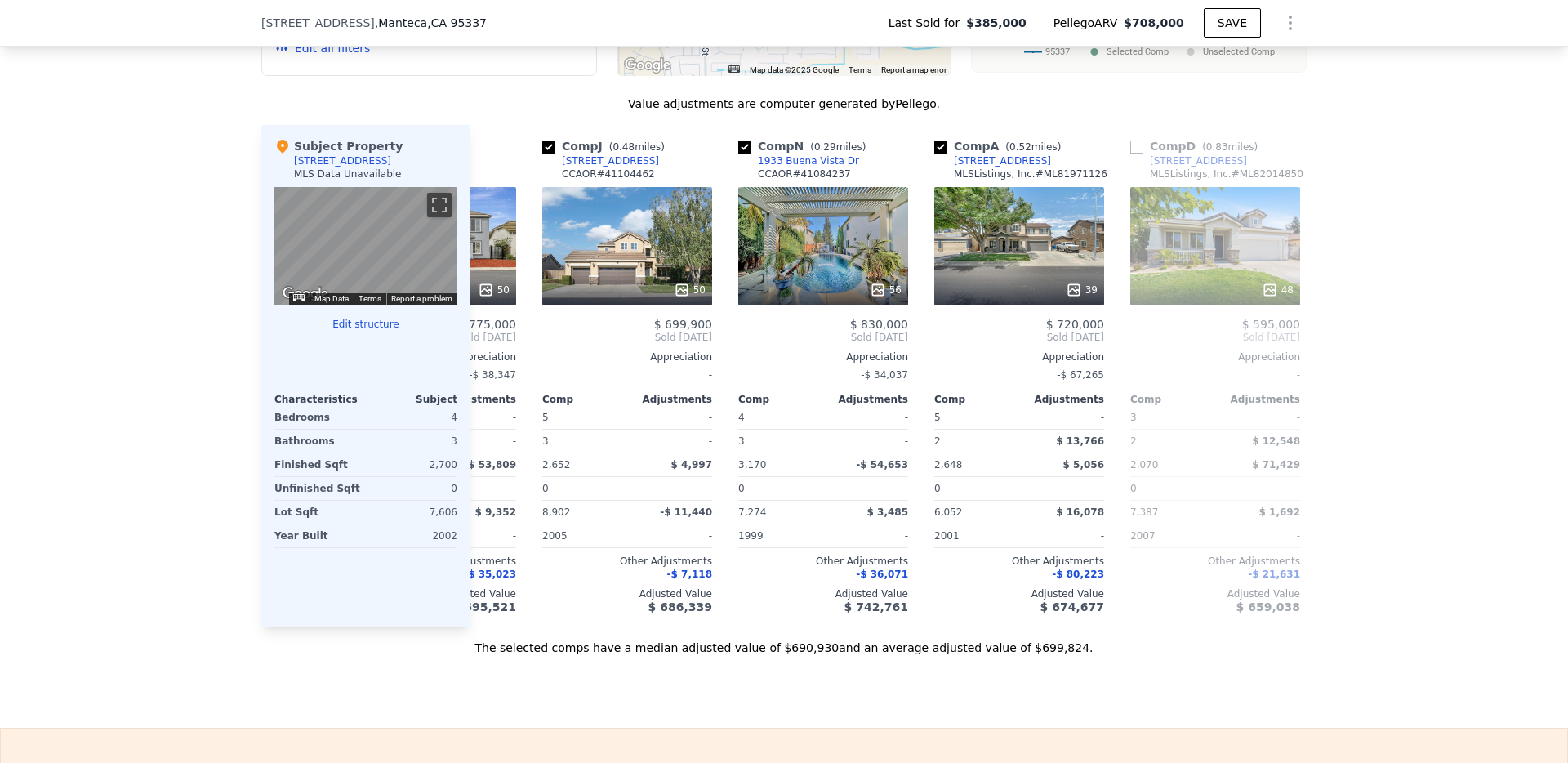
scroll to position [0, 0]
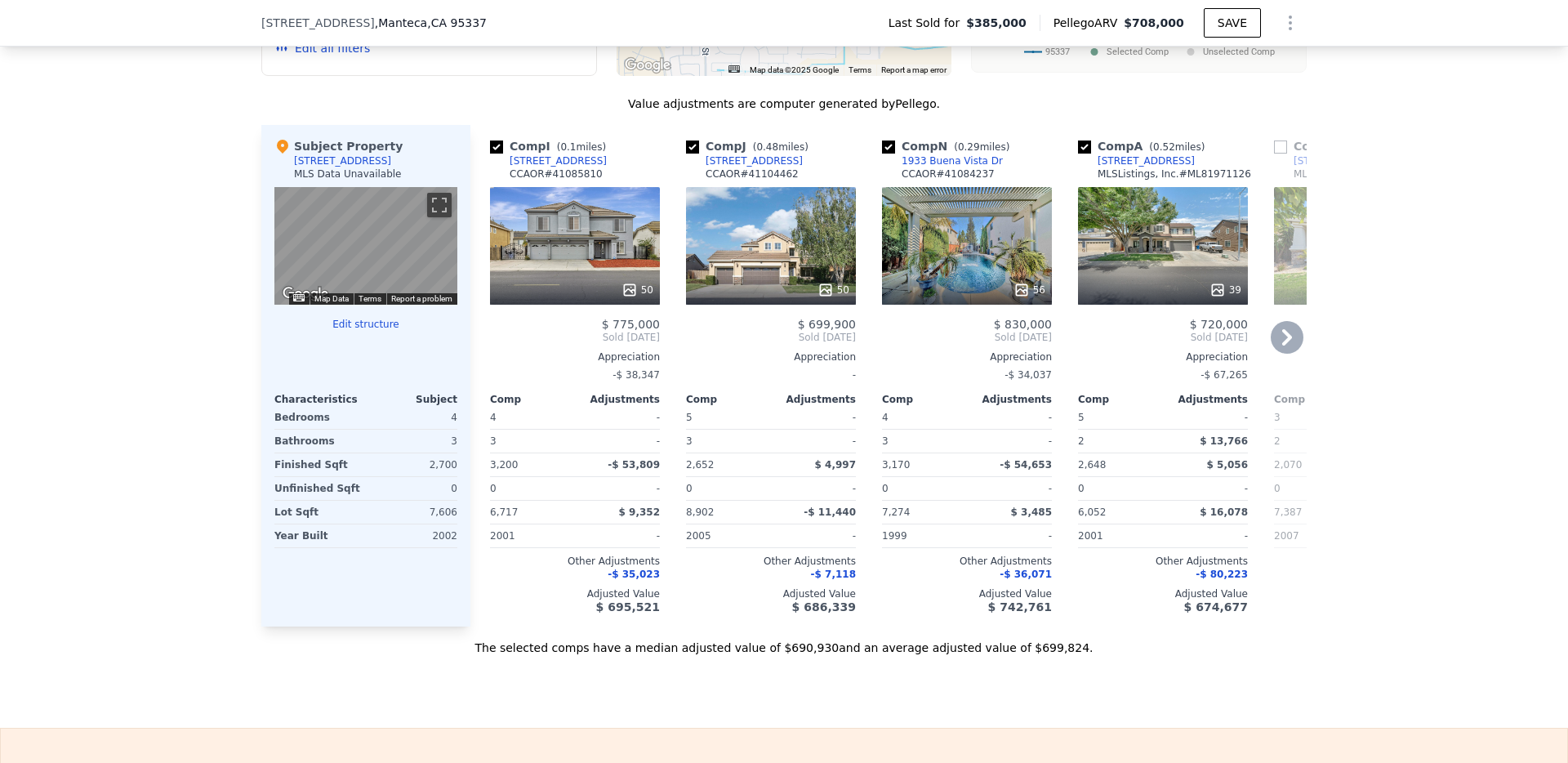
click at [1089, 146] on input "checkbox" at bounding box center [1085, 147] width 13 height 13
checkbox input "false"
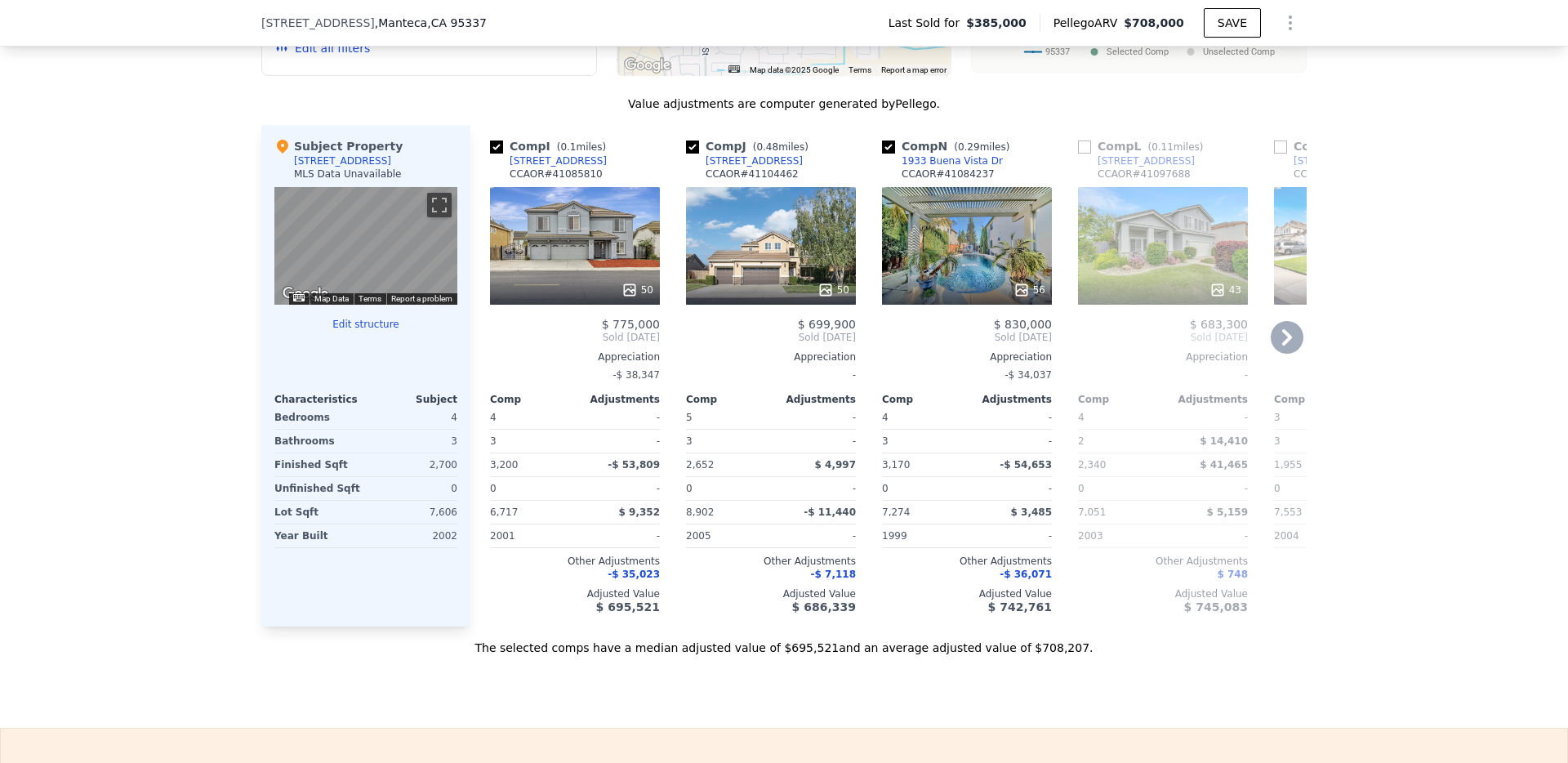
click at [1292, 333] on icon at bounding box center [1287, 337] width 32 height 32
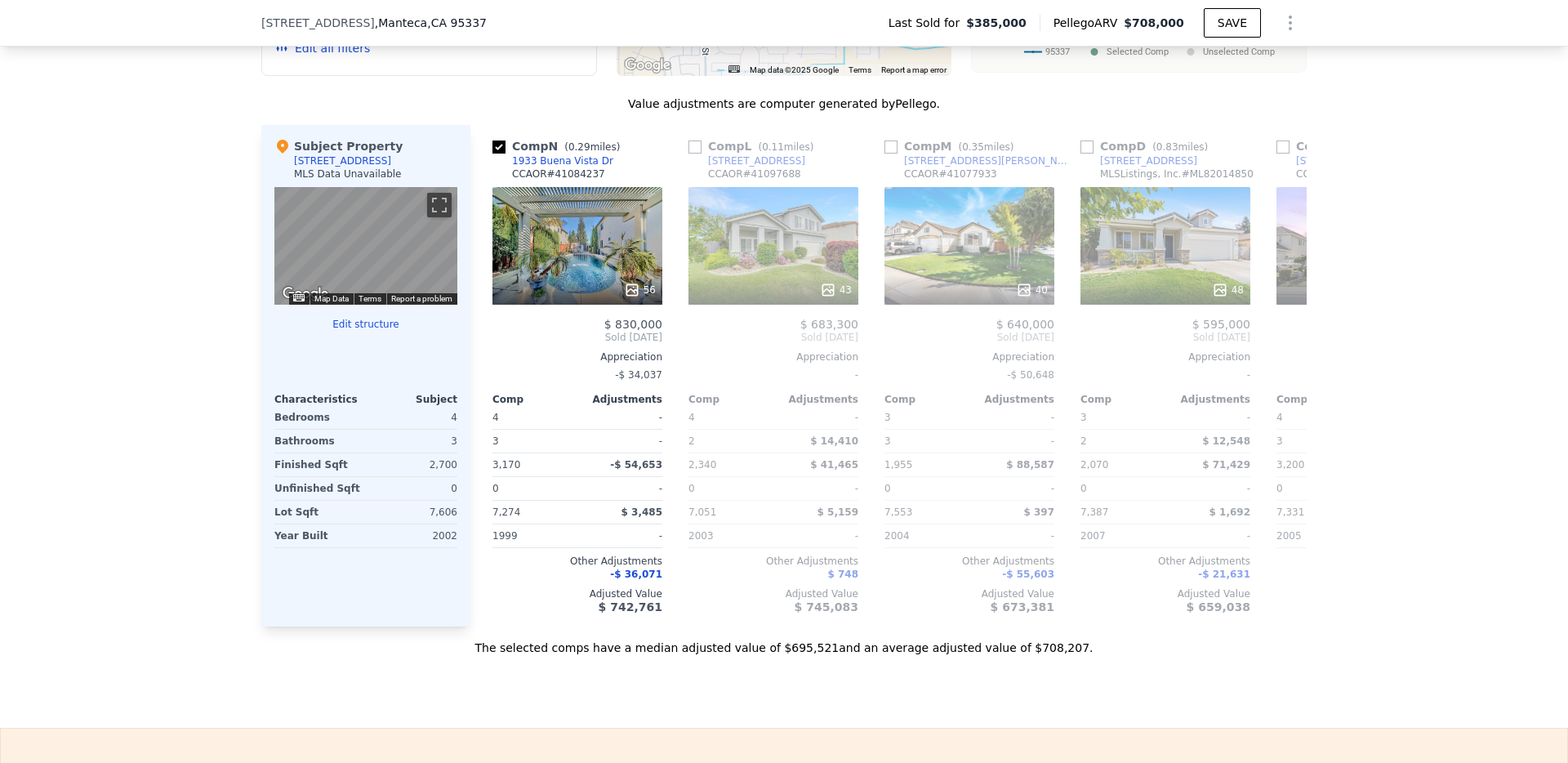
scroll to position [0, 392]
click at [694, 145] on input "checkbox" at bounding box center [693, 147] width 13 height 13
checkbox input "true"
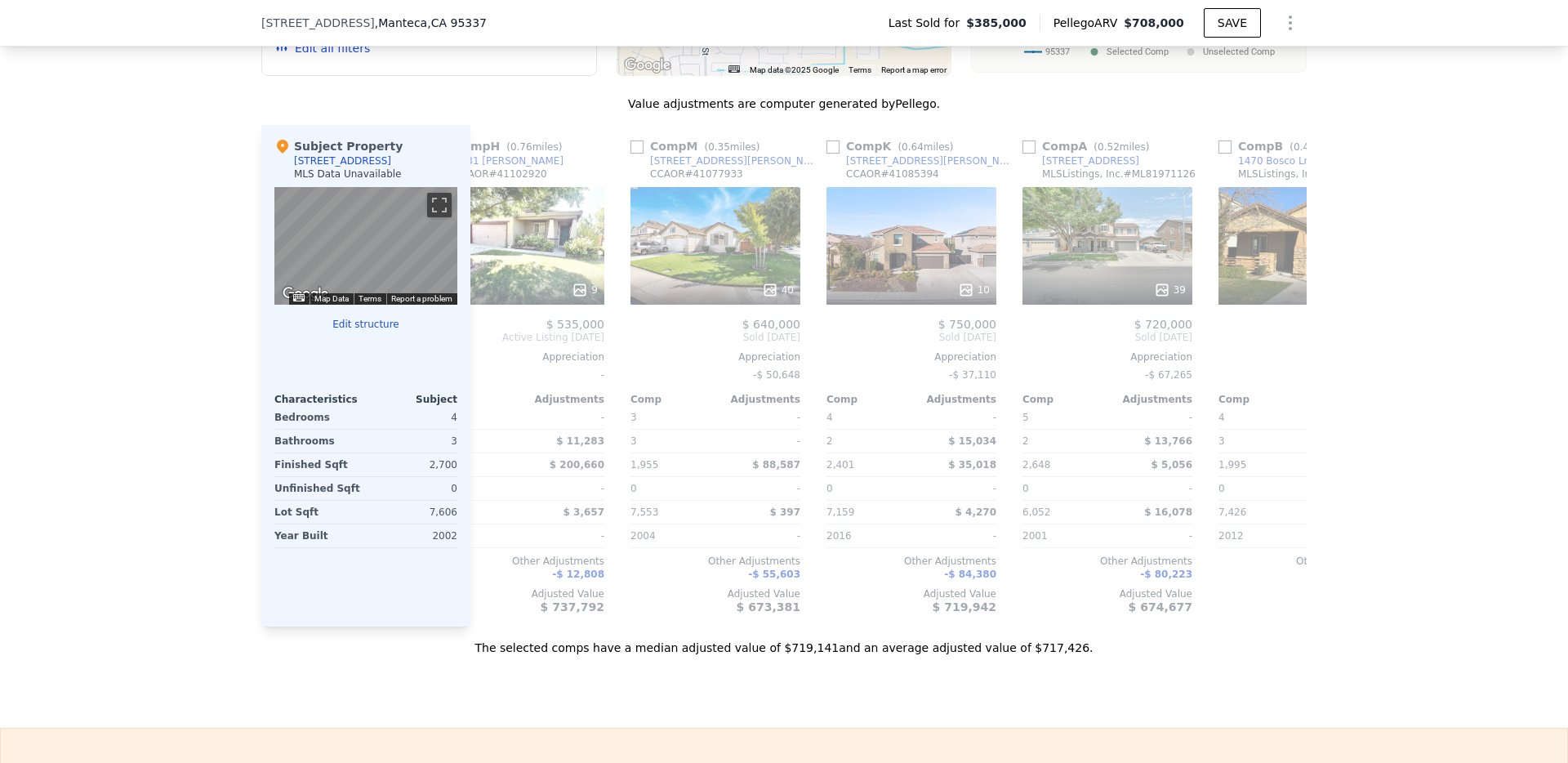
scroll to position [0, 1625]
type input "1955"
type input "5500"
checkbox input "true"
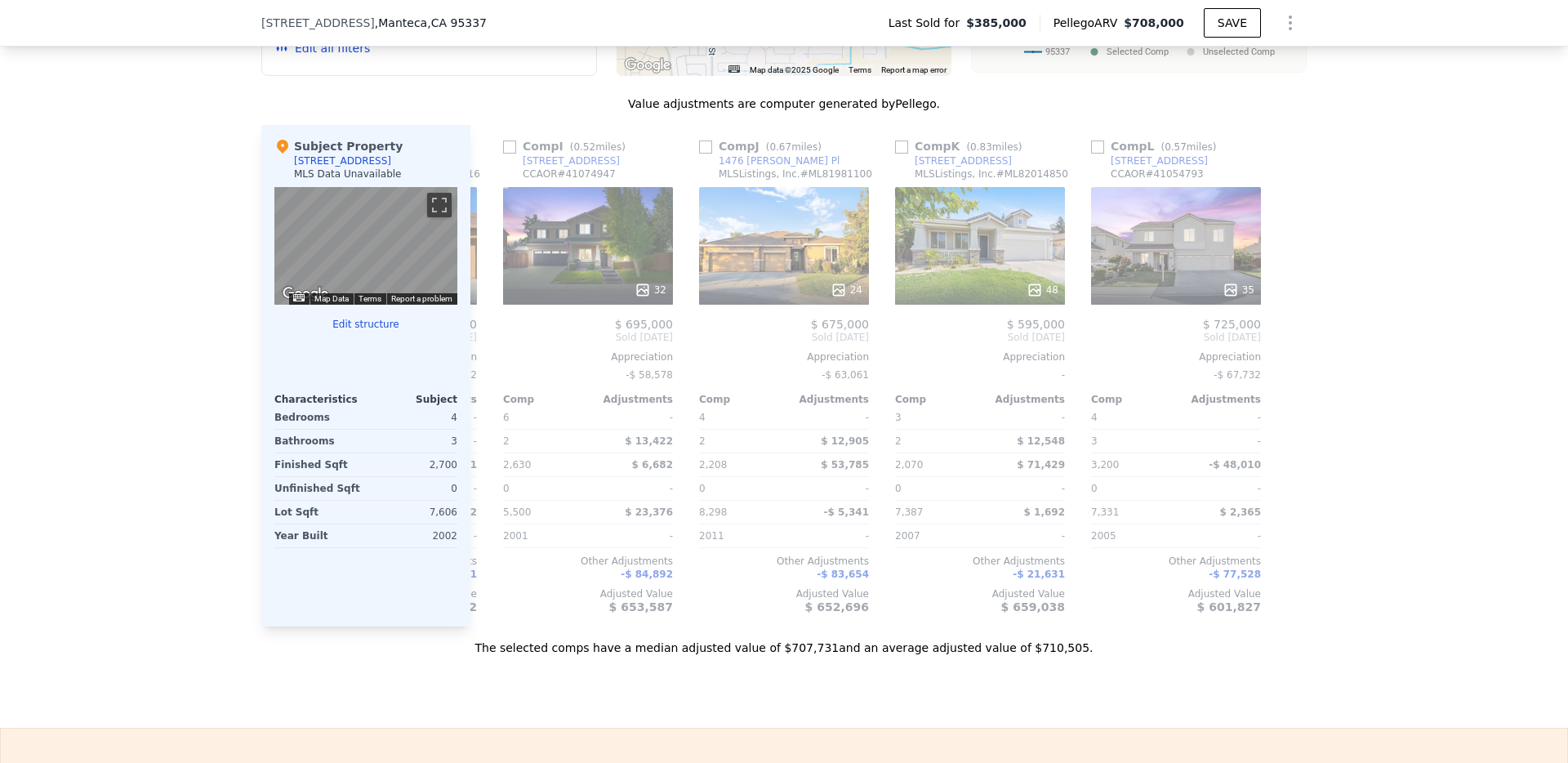
scroll to position [0, 1555]
